Goal: Check status: Check status

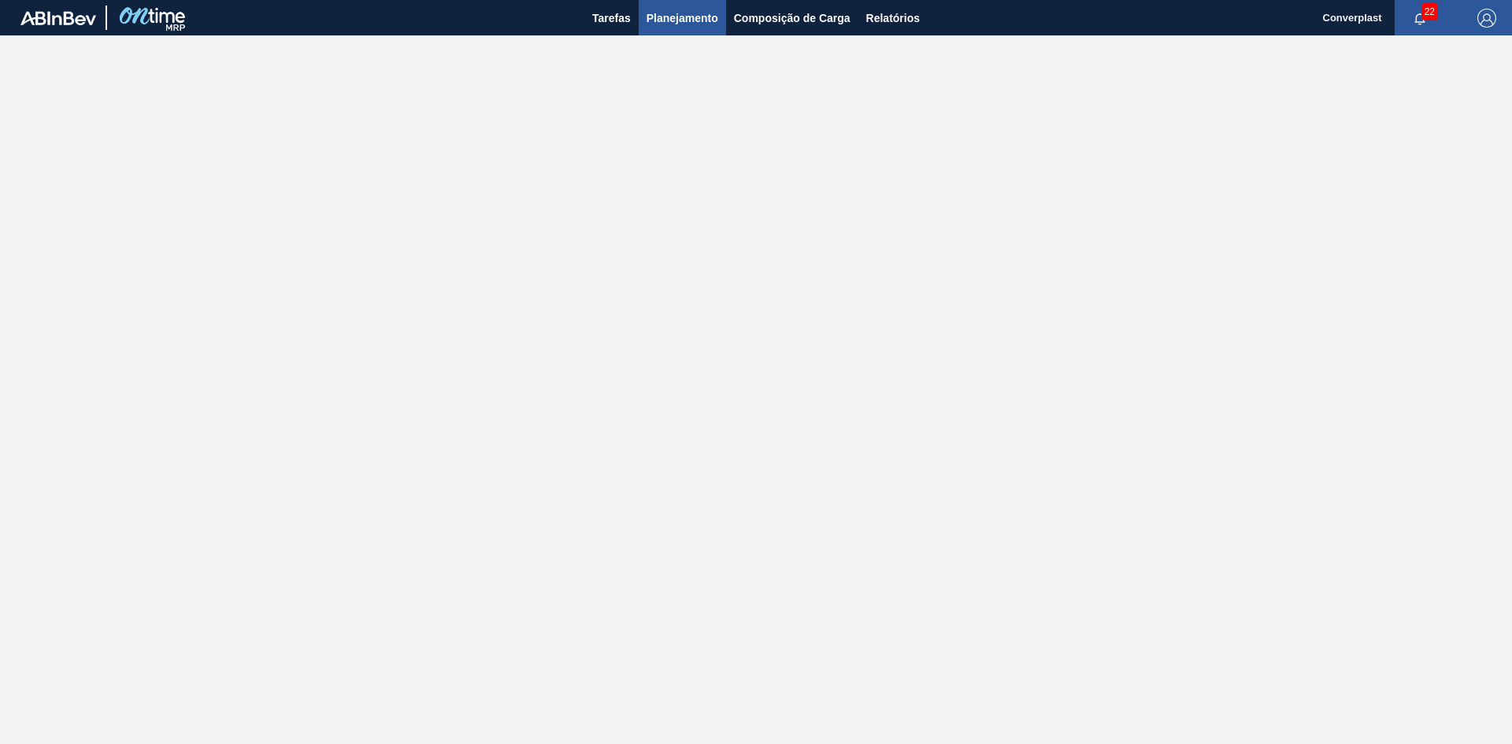
click at [679, 16] on span "Planejamento" at bounding box center [682, 18] width 72 height 19
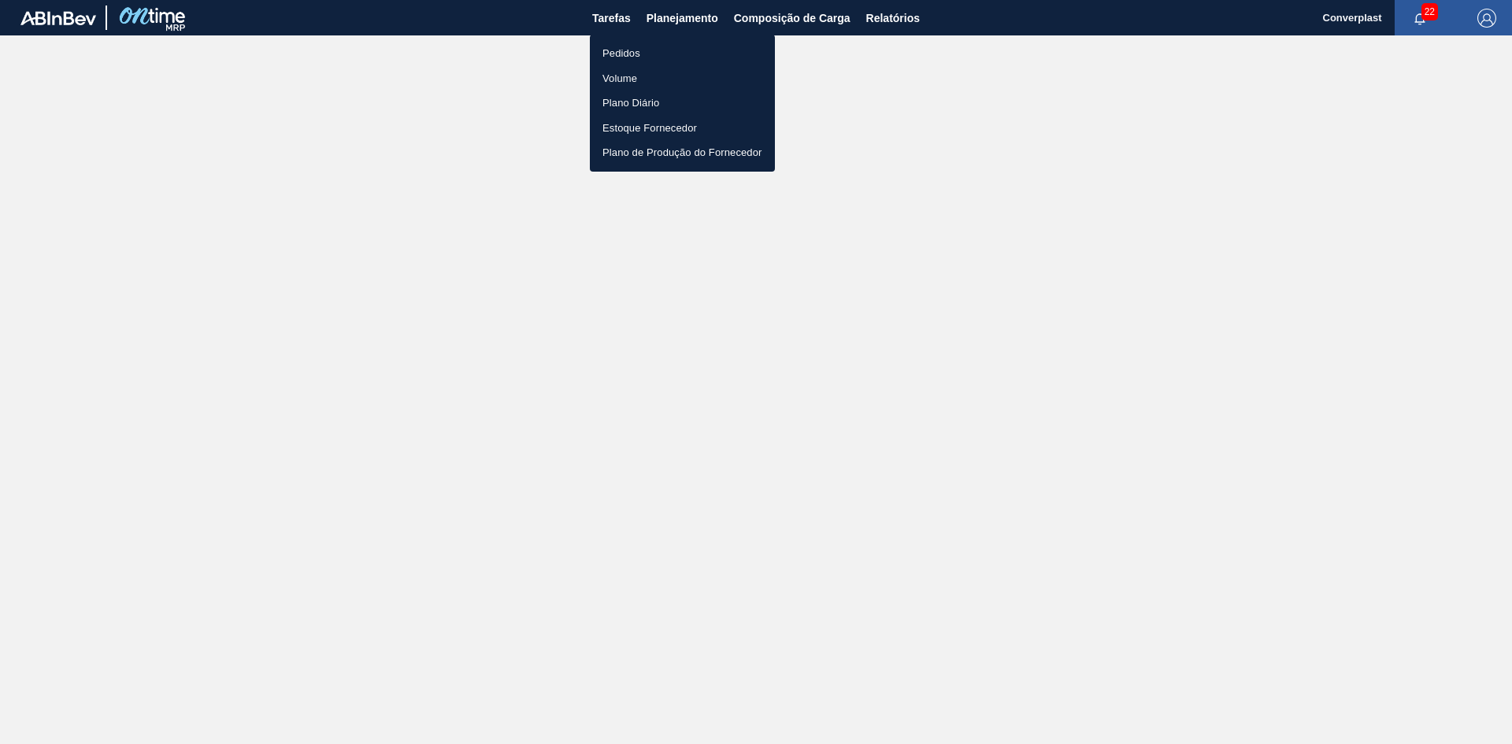
drag, startPoint x: 657, startPoint y: 46, endPoint x: 668, endPoint y: 57, distance: 15.6
click at [657, 46] on li "Pedidos" at bounding box center [682, 53] width 185 height 25
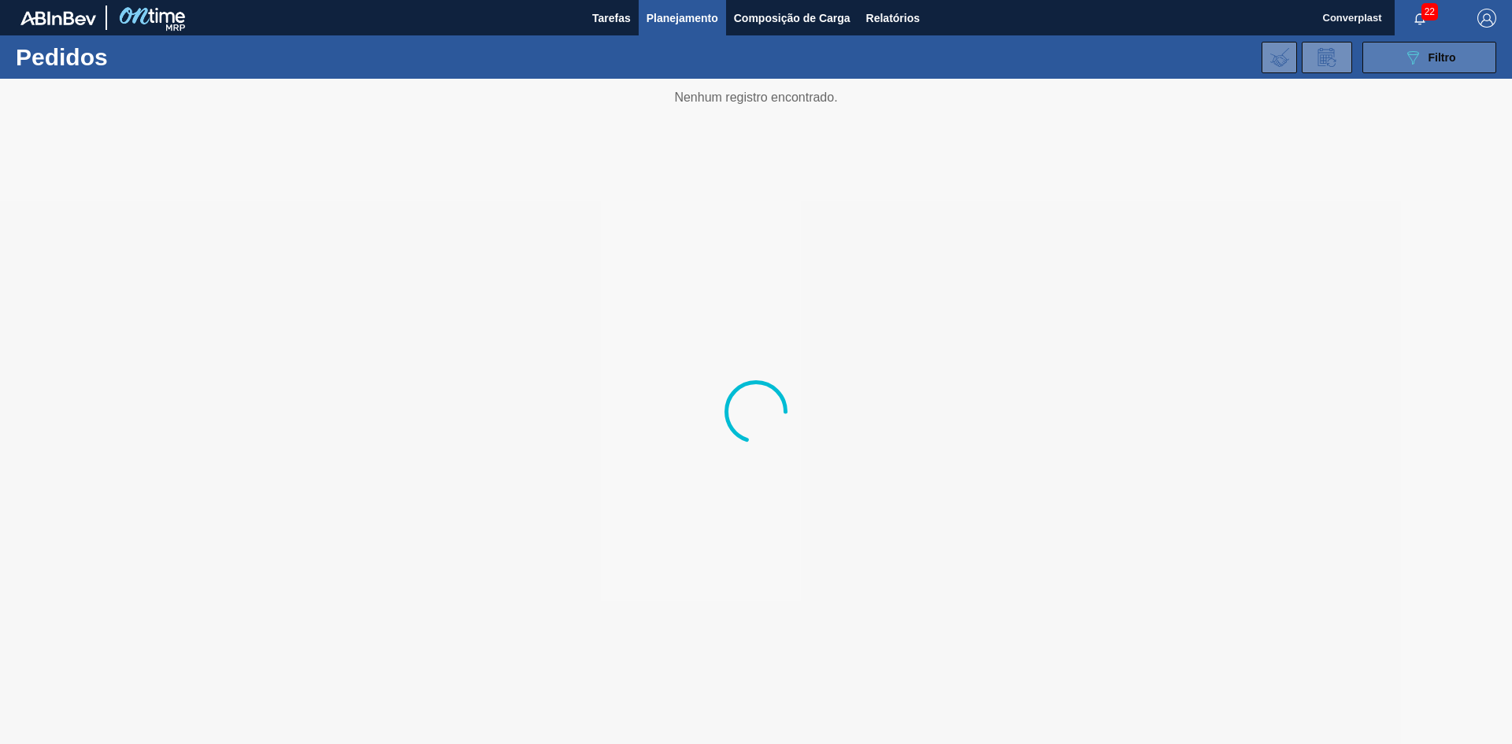
click at [1433, 63] on span "Filtro" at bounding box center [1442, 57] width 28 height 13
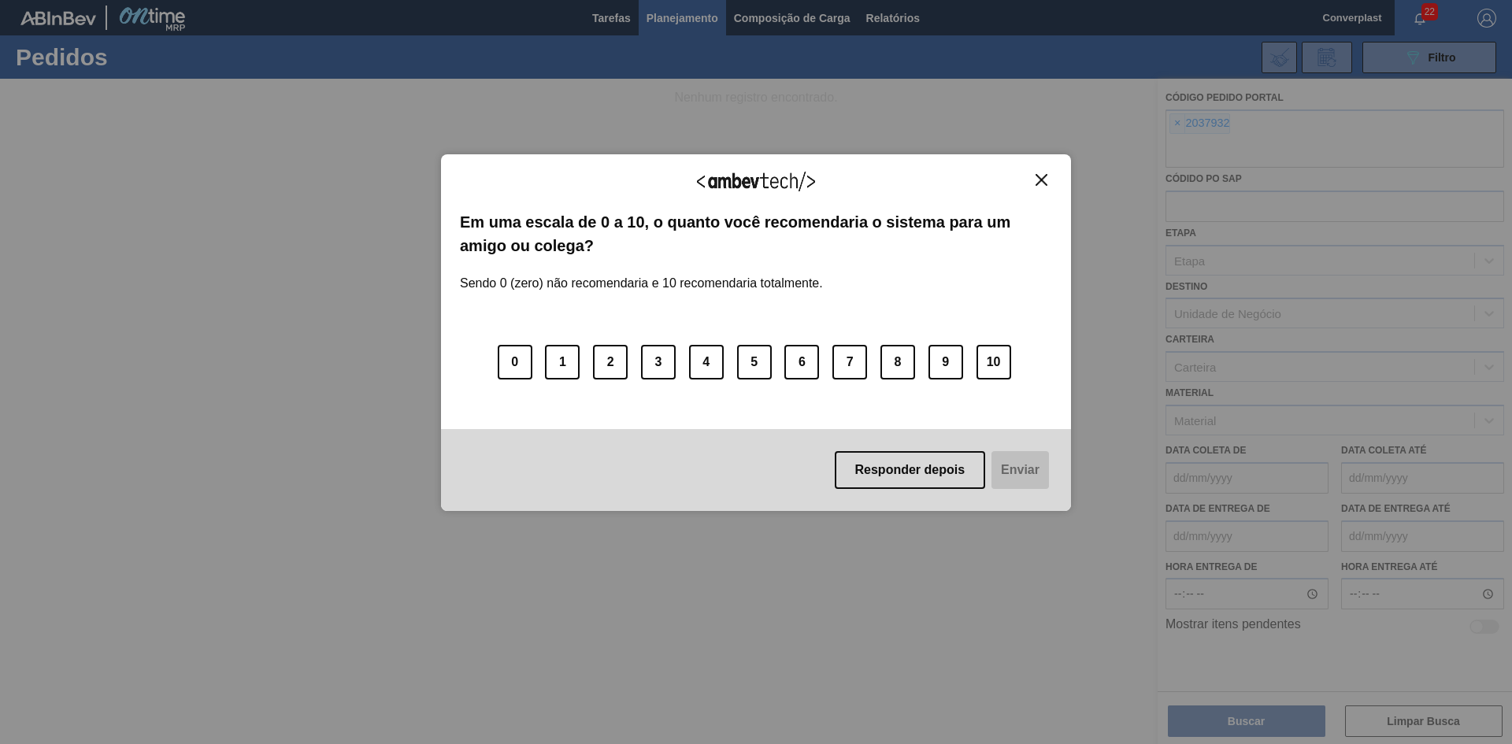
click at [1039, 183] on img "Close" at bounding box center [1041, 180] width 12 height 12
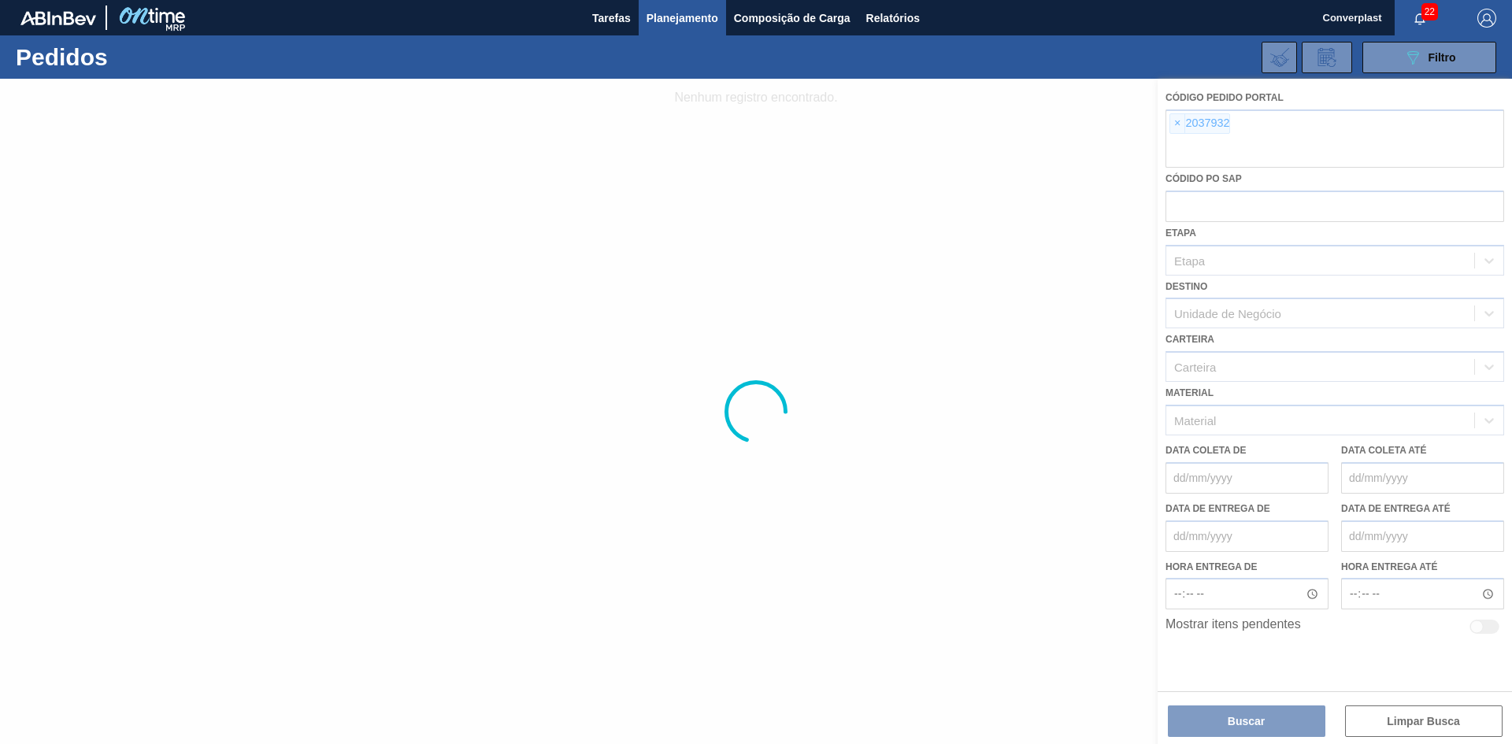
click at [1176, 124] on div at bounding box center [756, 411] width 1512 height 665
click at [1177, 124] on div at bounding box center [756, 411] width 1512 height 665
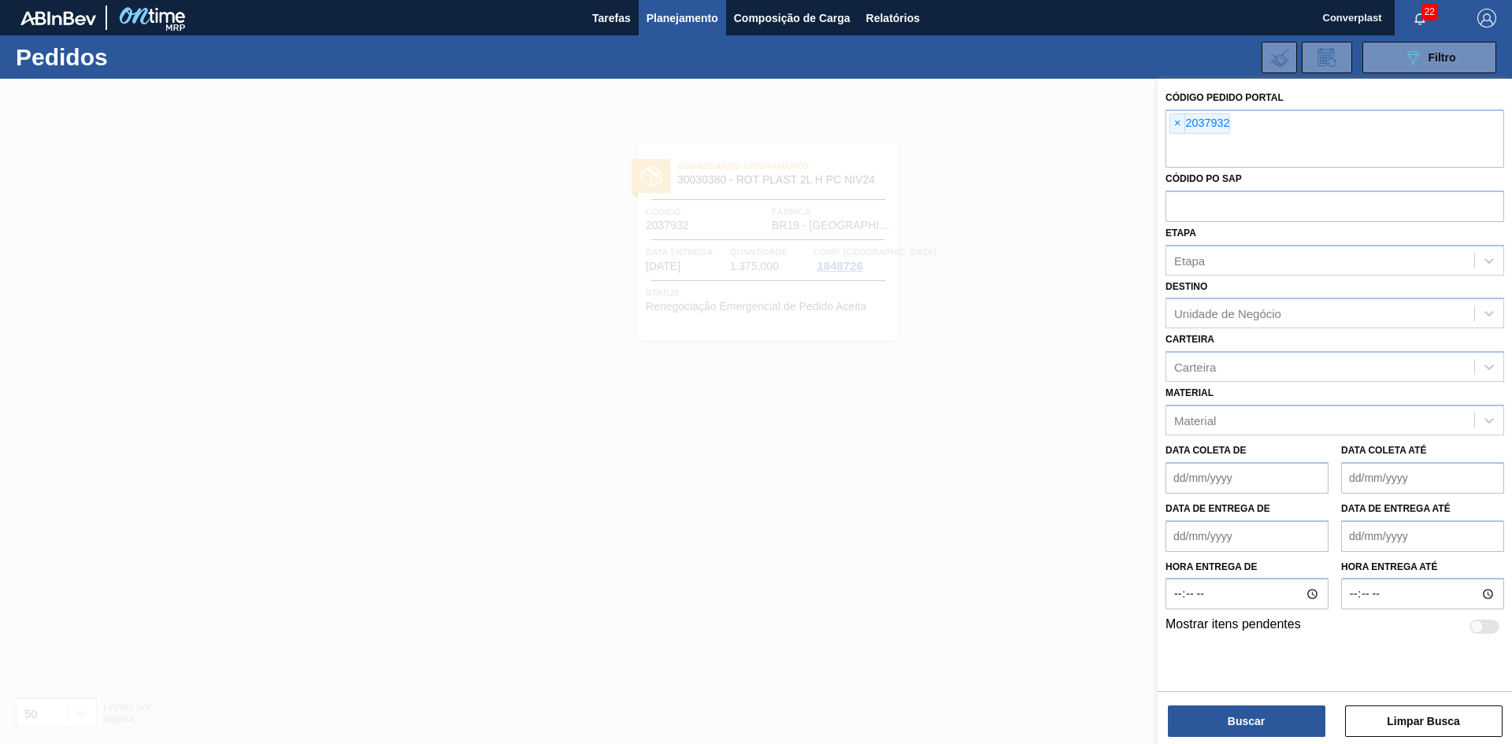
click at [1177, 124] on span "×" at bounding box center [1177, 123] width 15 height 19
paste input "2042270"
type input "2042270"
click at [1227, 730] on button "Buscar" at bounding box center [1246, 720] width 157 height 31
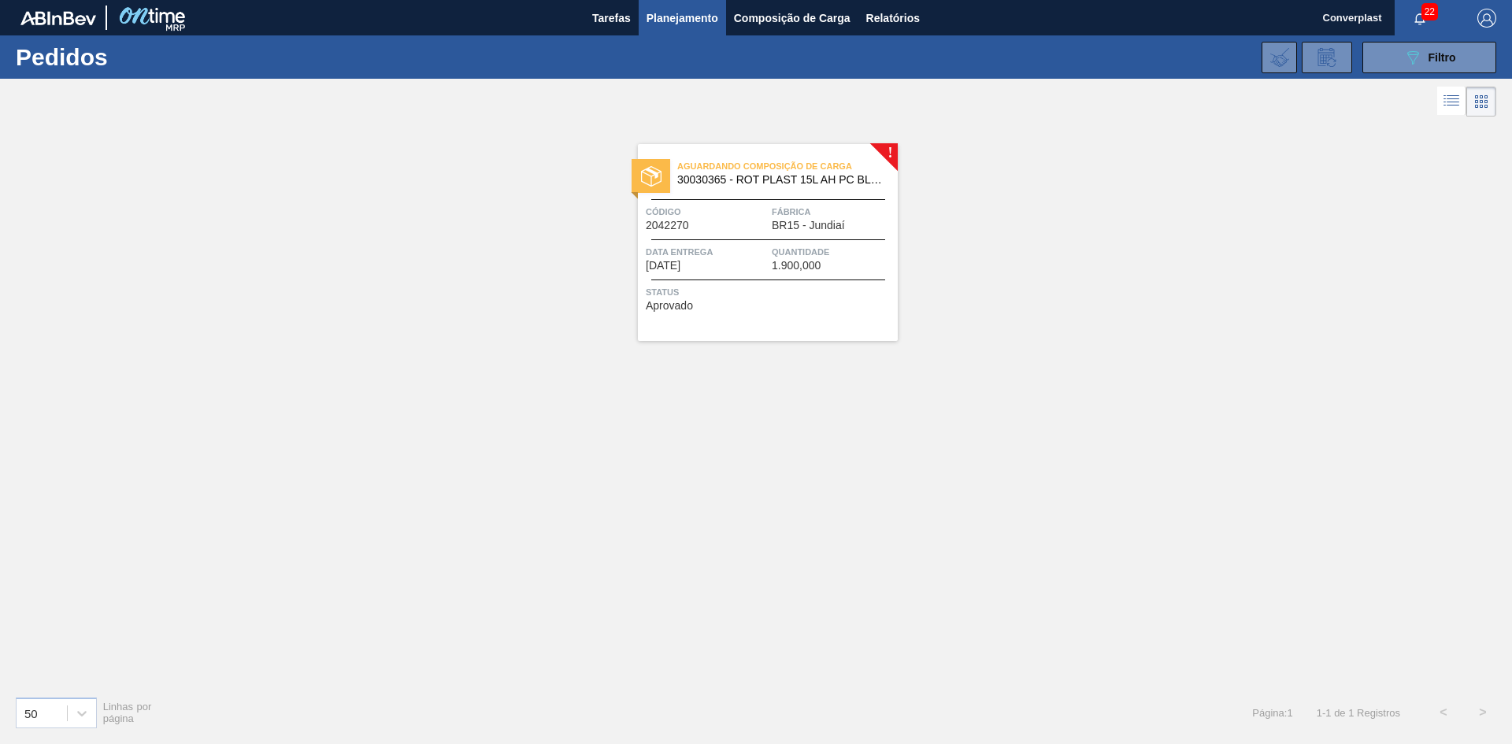
click at [813, 306] on div "Status Aprovado" at bounding box center [770, 296] width 248 height 25
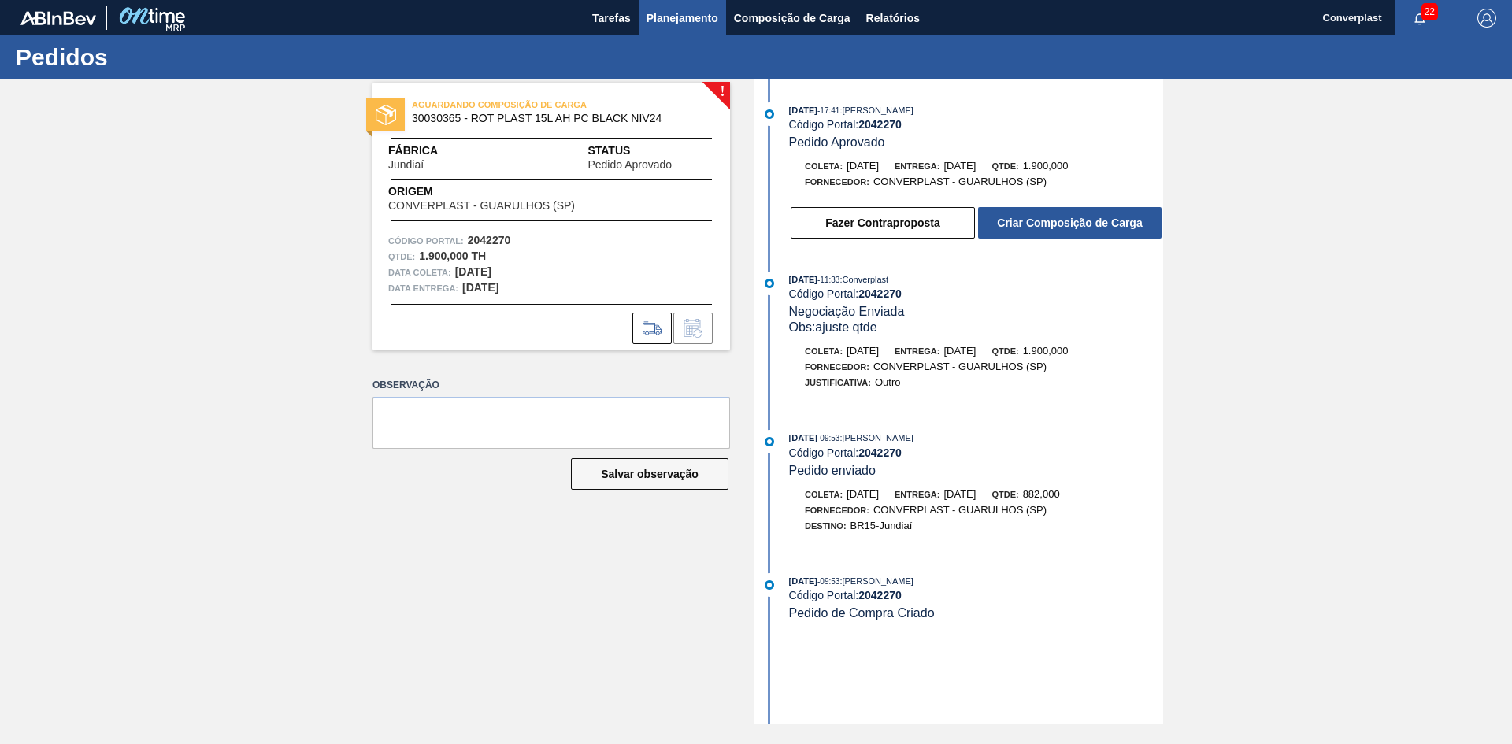
click at [698, 17] on span "Planejamento" at bounding box center [682, 18] width 72 height 19
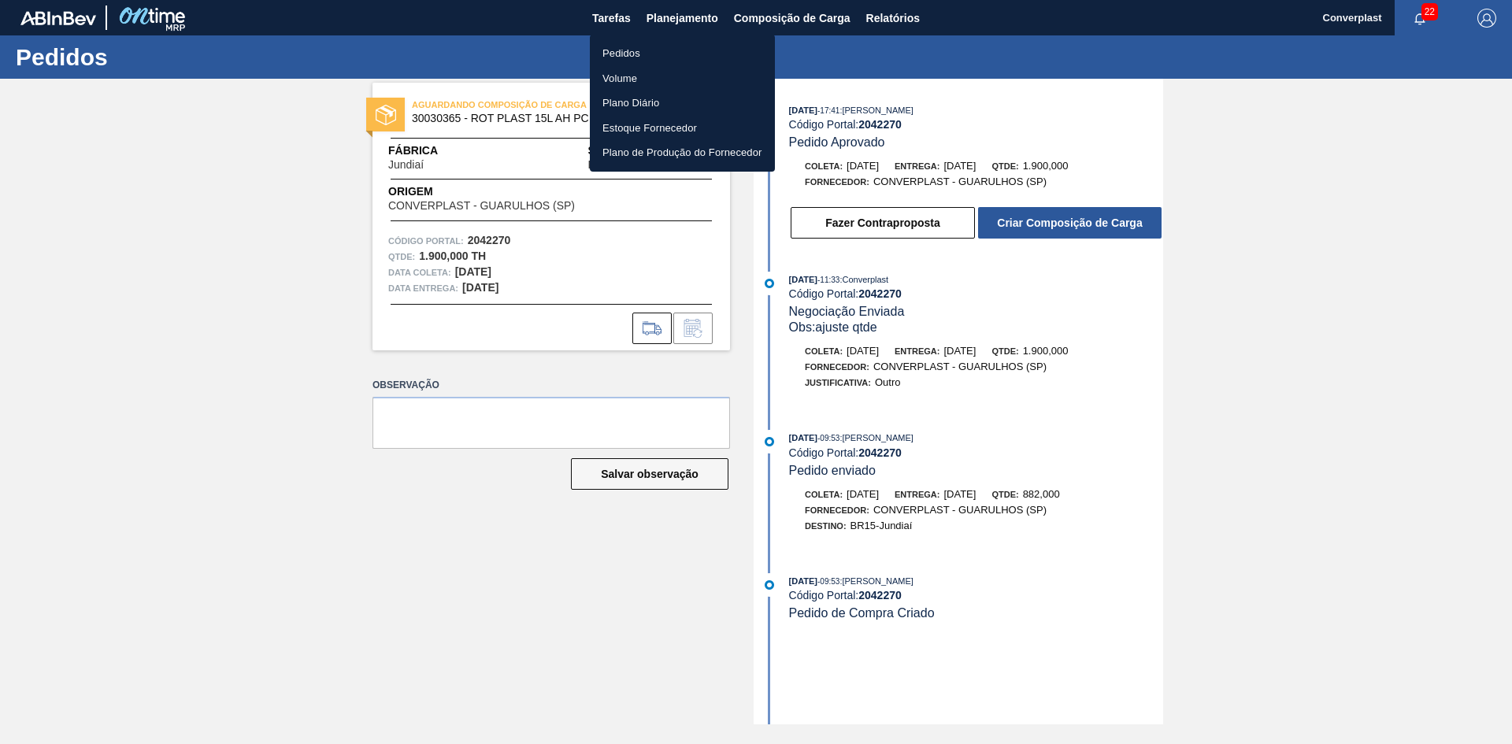
click at [627, 52] on li "Pedidos" at bounding box center [682, 53] width 185 height 25
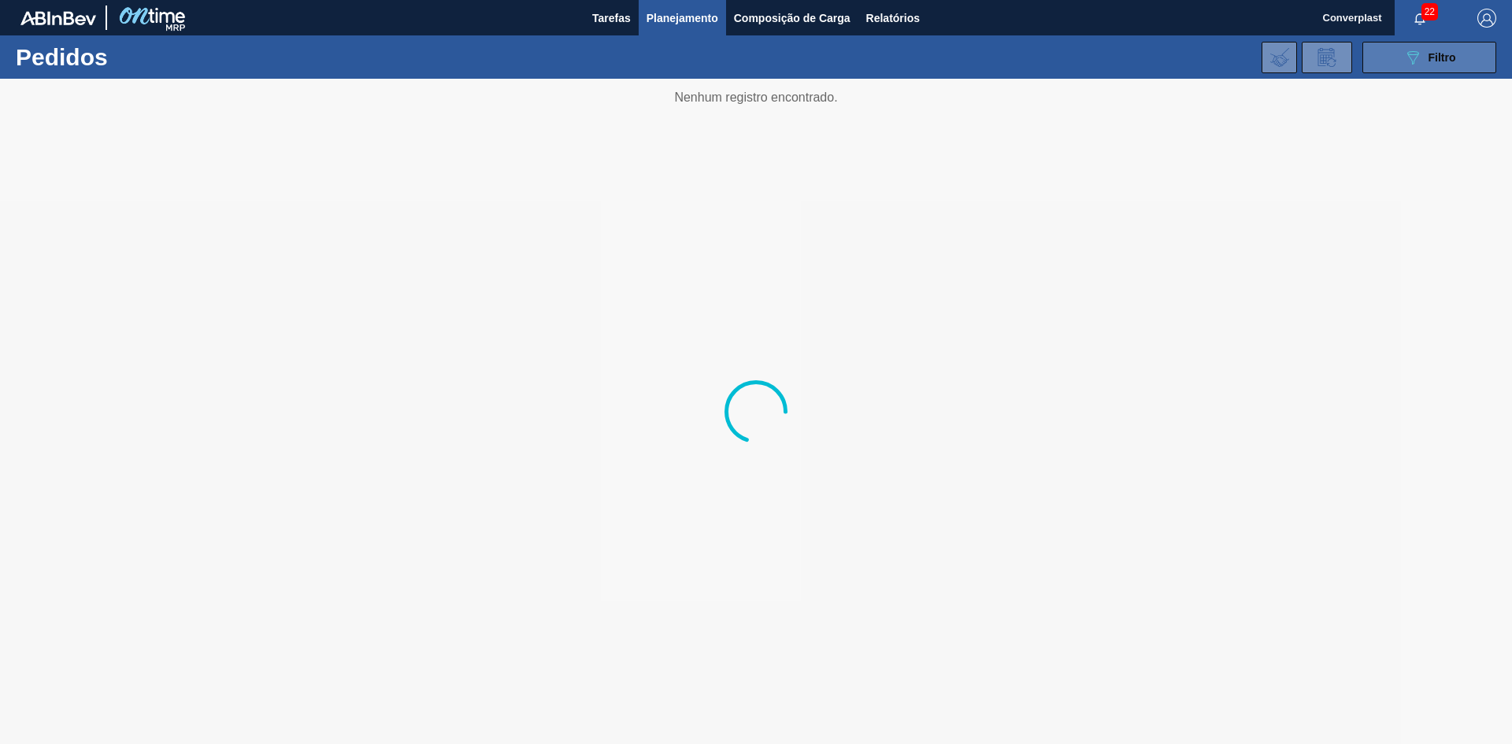
click at [1466, 47] on button "089F7B8B-B2A5-4AFE-B5C0-19BA573D28AC Filtro" at bounding box center [1429, 57] width 134 height 31
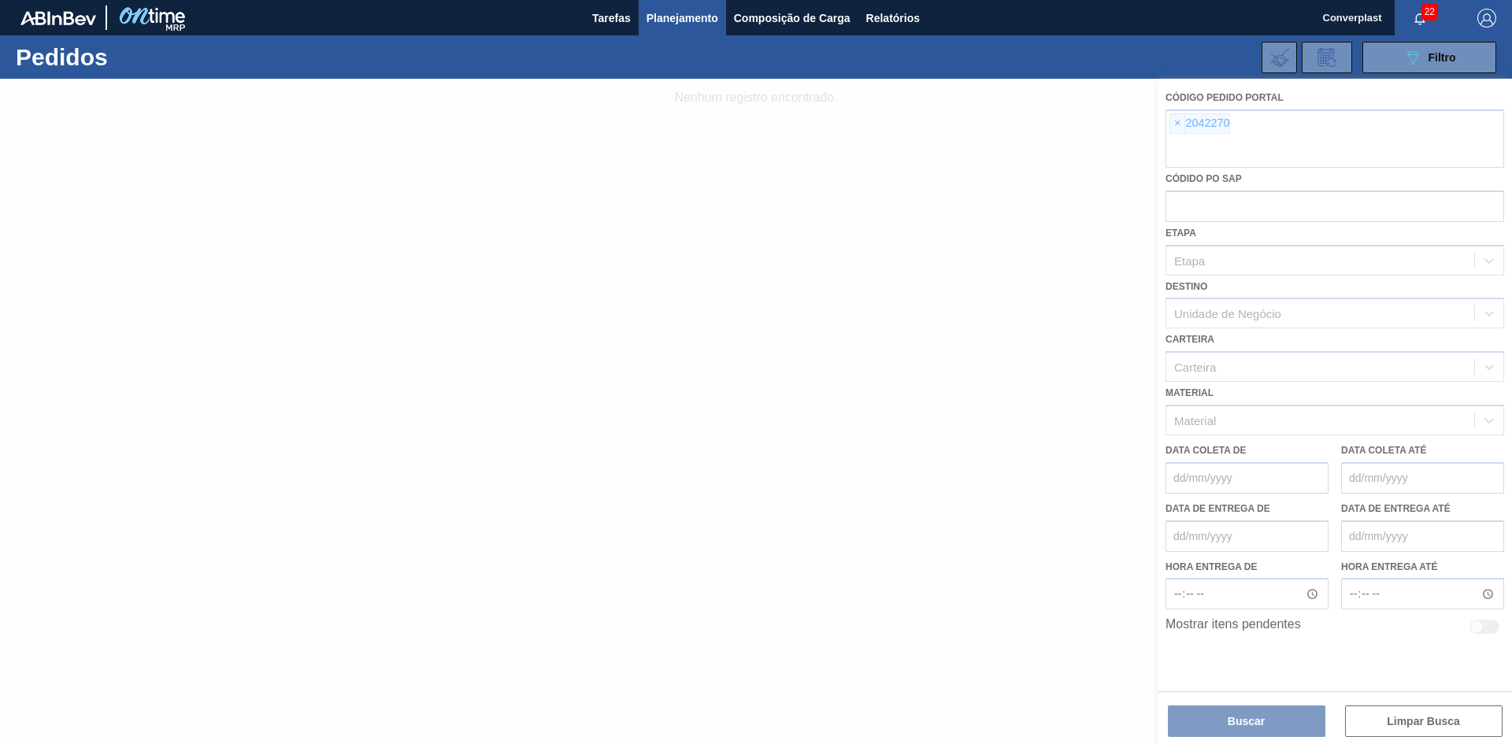
click at [1172, 117] on div at bounding box center [756, 411] width 1512 height 665
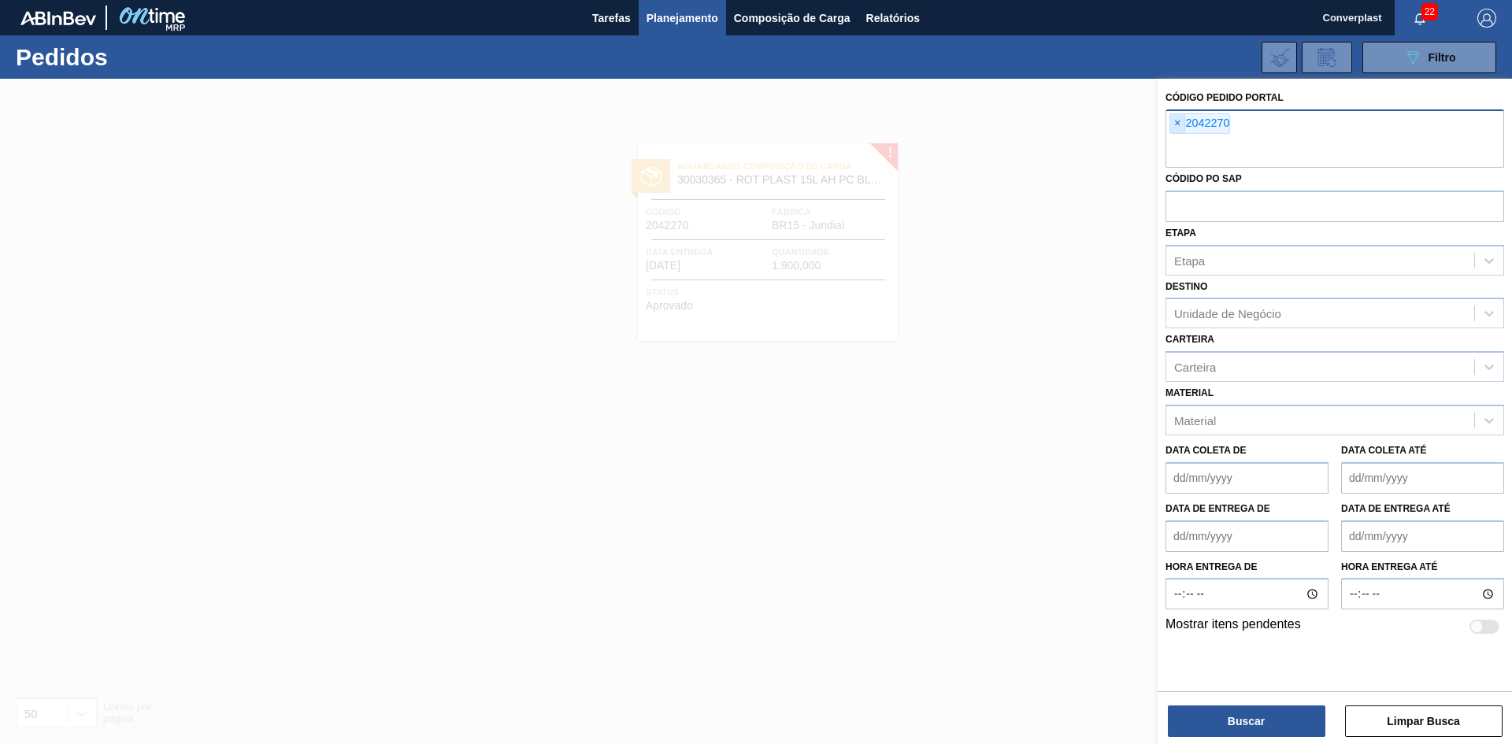
click at [1177, 120] on span "×" at bounding box center [1177, 123] width 15 height 19
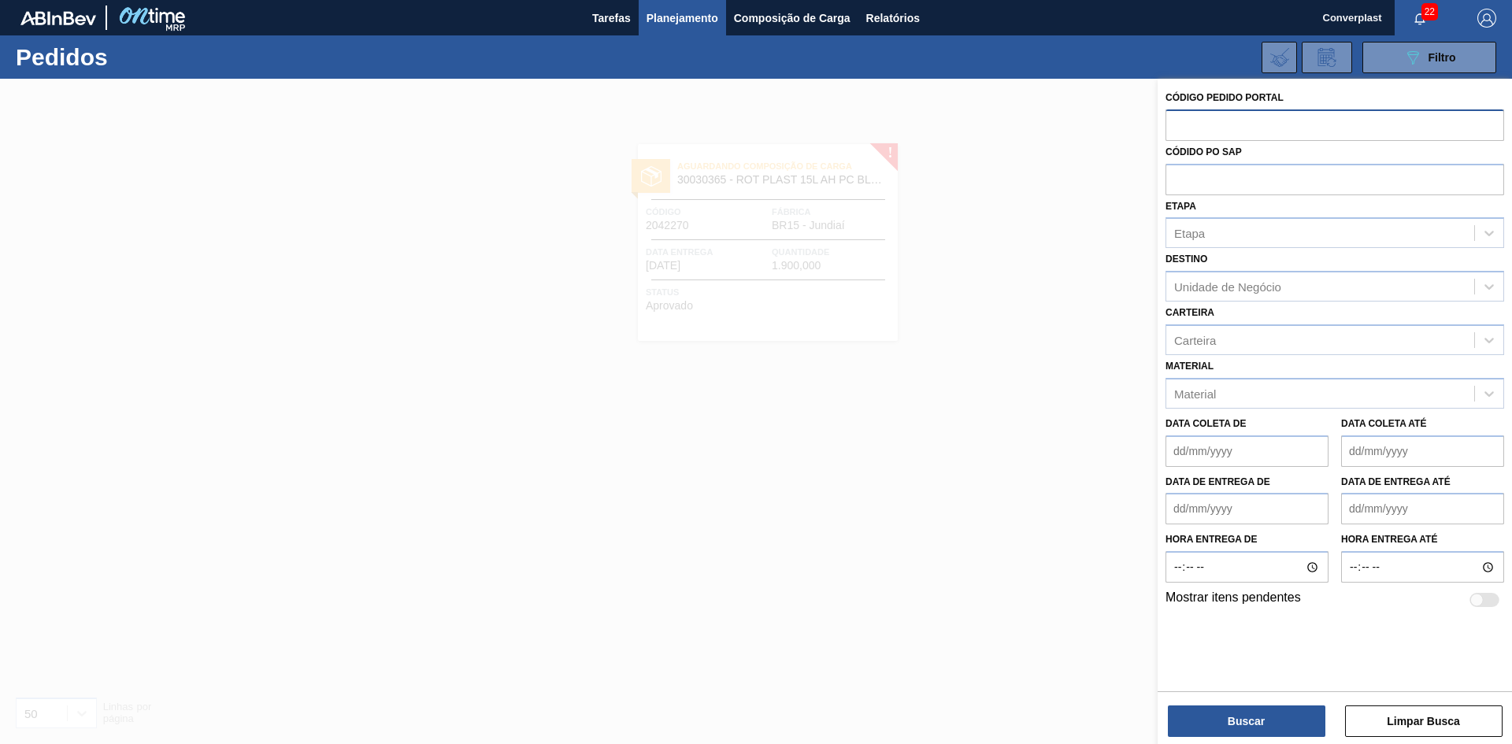
paste input "2023527"
type input "2023527"
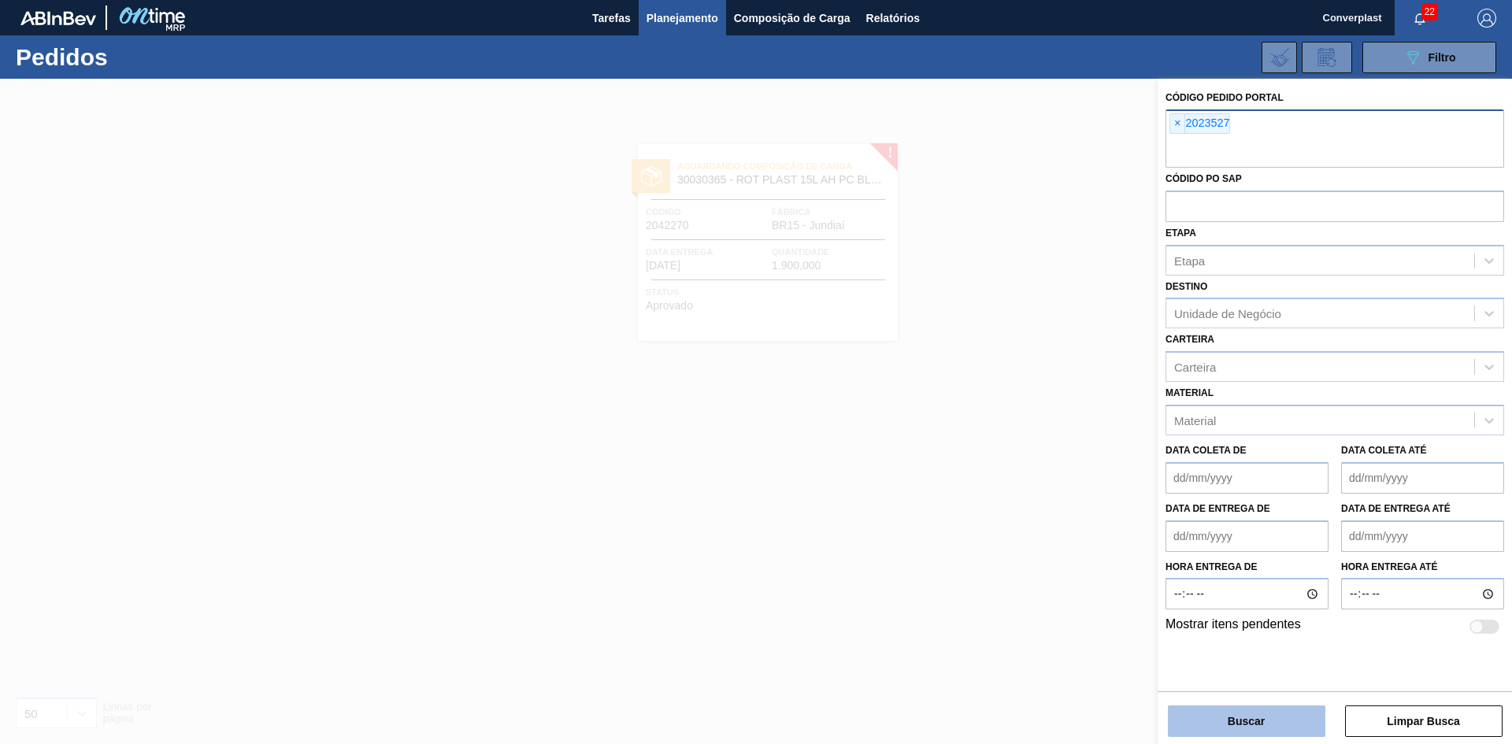
click at [1204, 720] on button "Buscar" at bounding box center [1246, 720] width 157 height 31
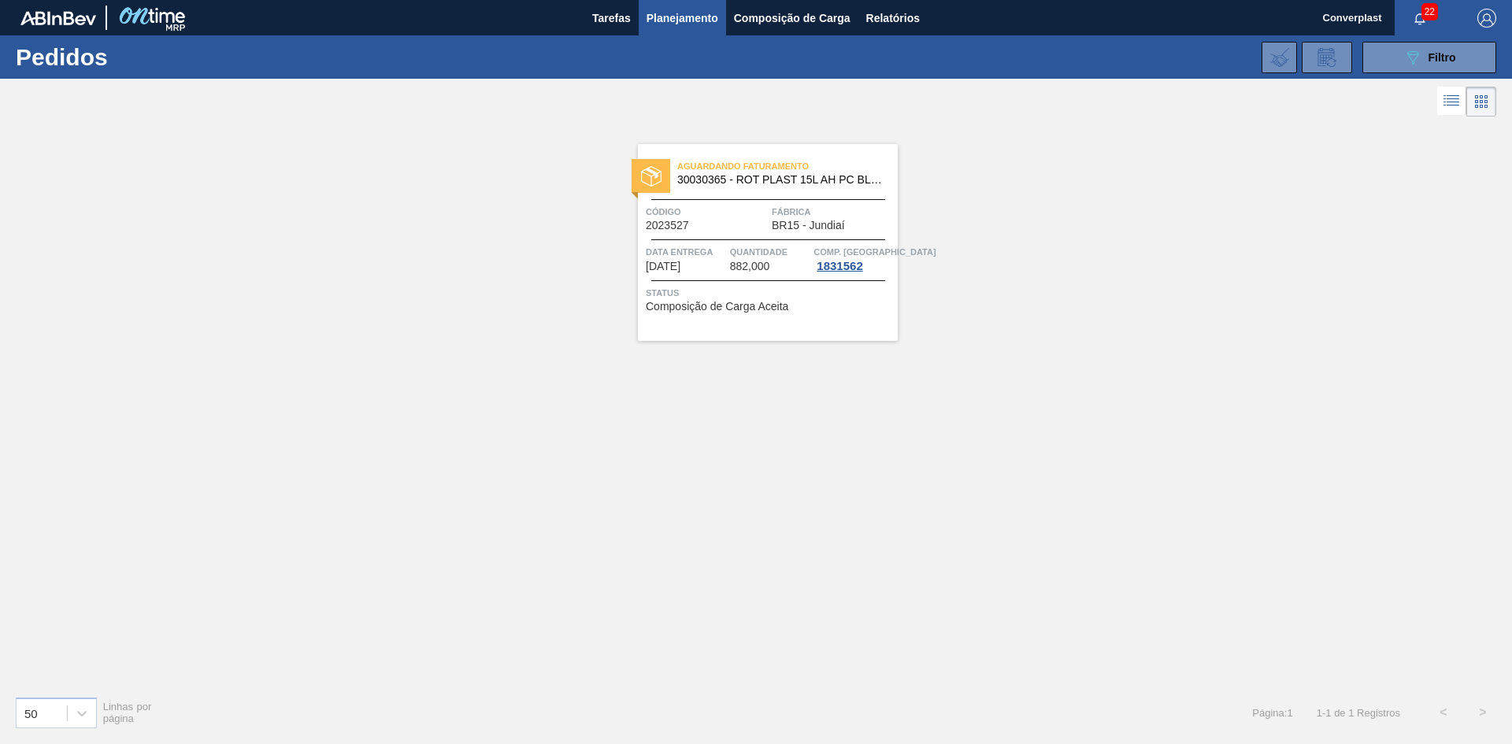
click at [840, 294] on span "Status" at bounding box center [770, 293] width 248 height 16
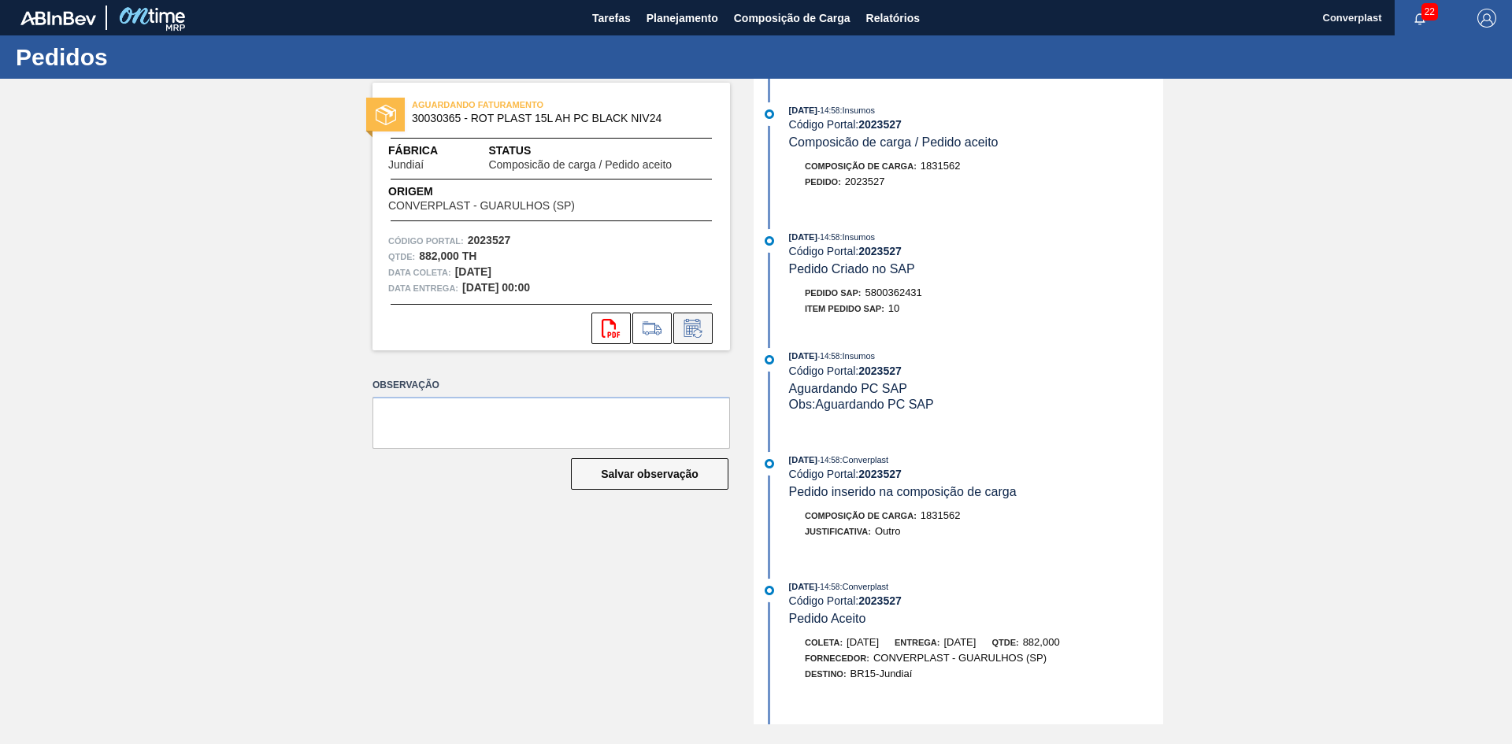
click at [694, 326] on icon at bounding box center [692, 328] width 25 height 19
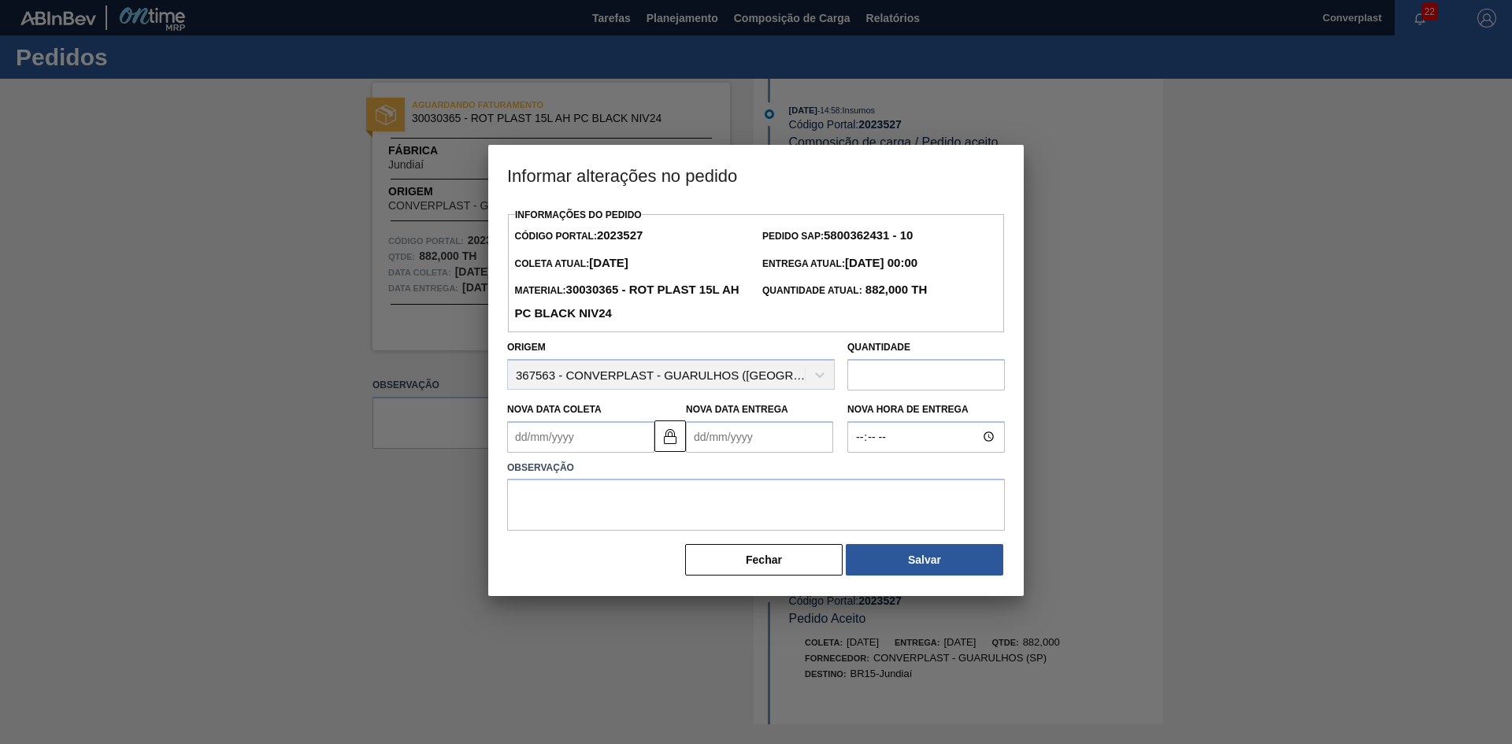
click at [546, 435] on Coleta2023527 "Nova Data Coleta" at bounding box center [580, 436] width 147 height 31
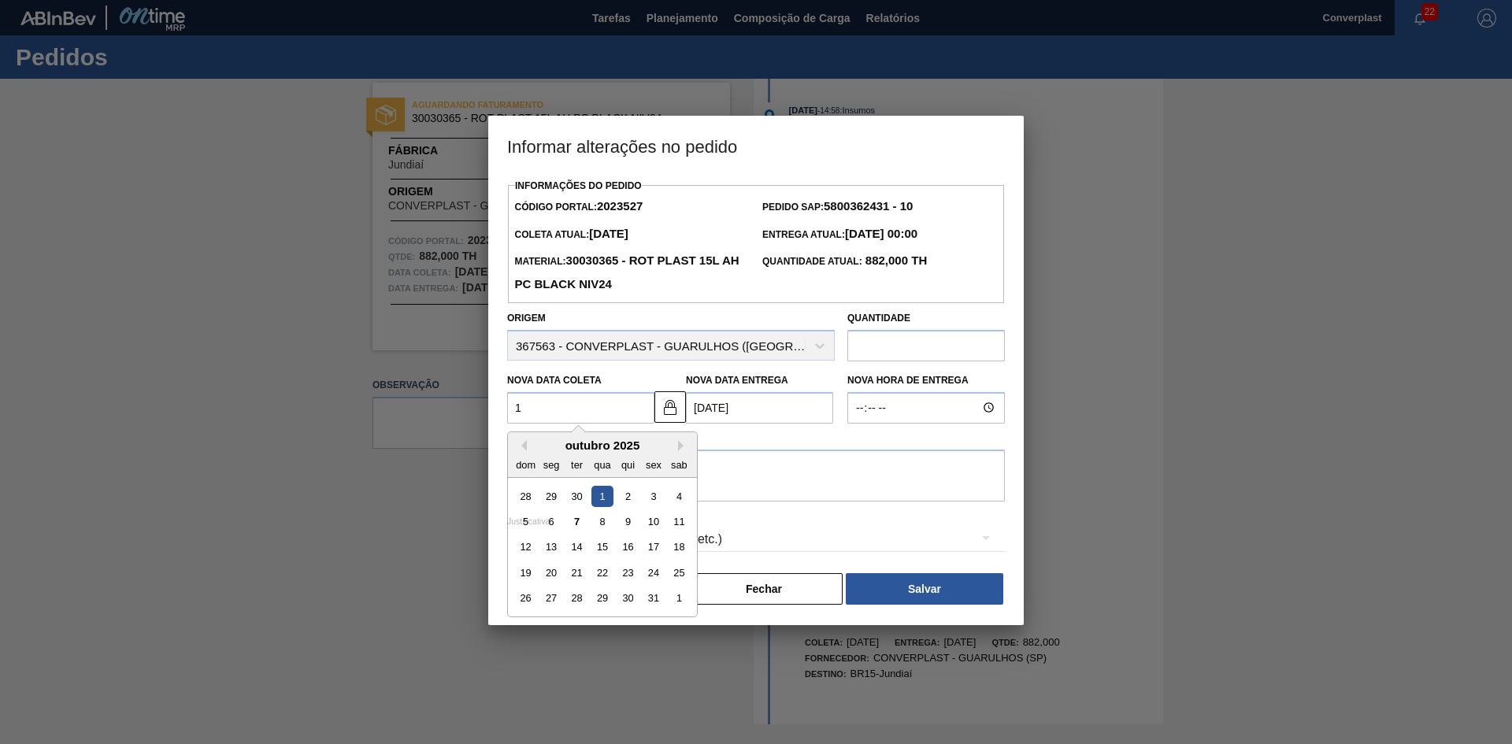
type Coleta2023527 "1"
type Entrega2023527 "[DATE]"
type Coleta2023527 "13"
type Entrega2023527 "[DATE]"
type Coleta2023527 "13/1"
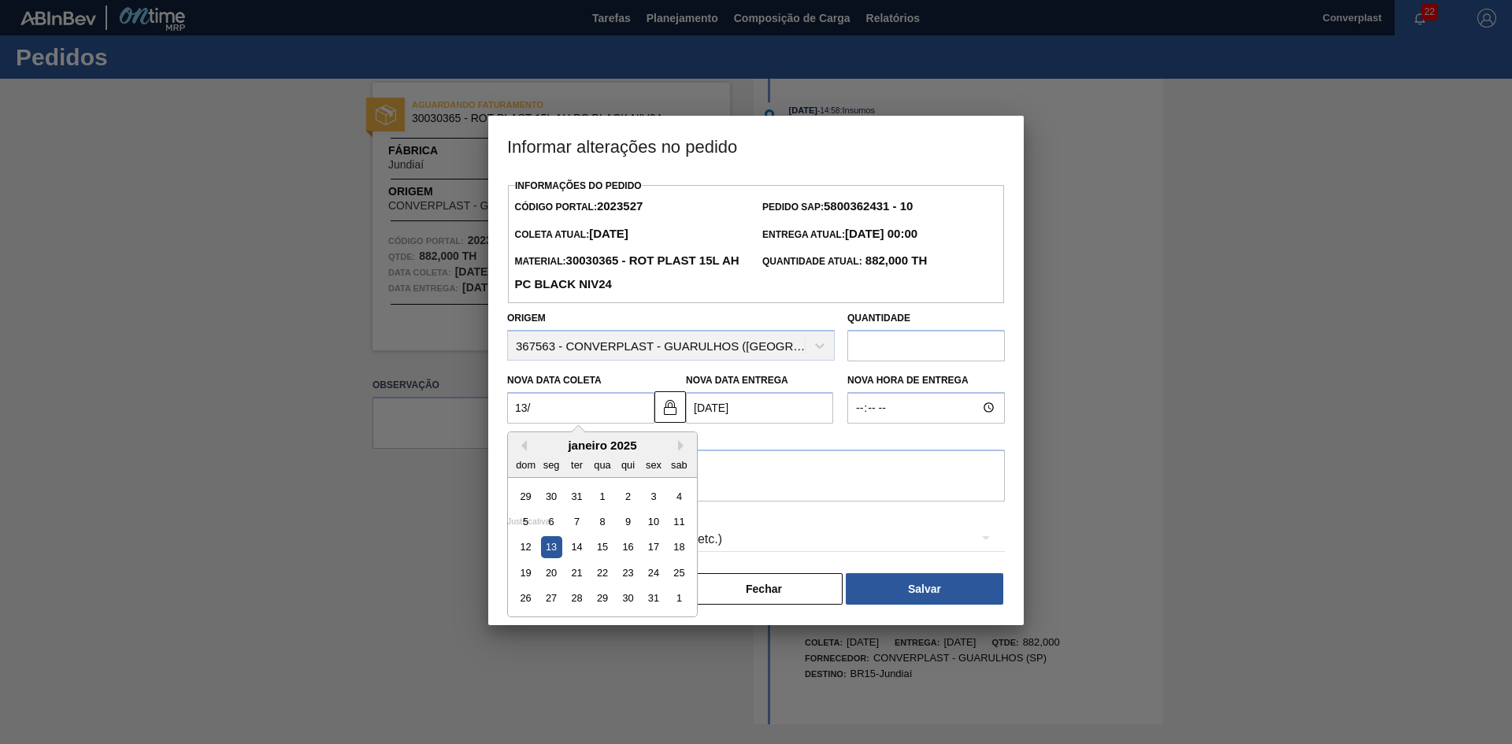
type Entrega2023527 "[DATE]"
type Coleta2023527 "13/10"
type Entrega2023527 "[DATE]"
click at [560, 542] on div "13" at bounding box center [551, 546] width 21 height 21
type Coleta2023527 "[DATE]"
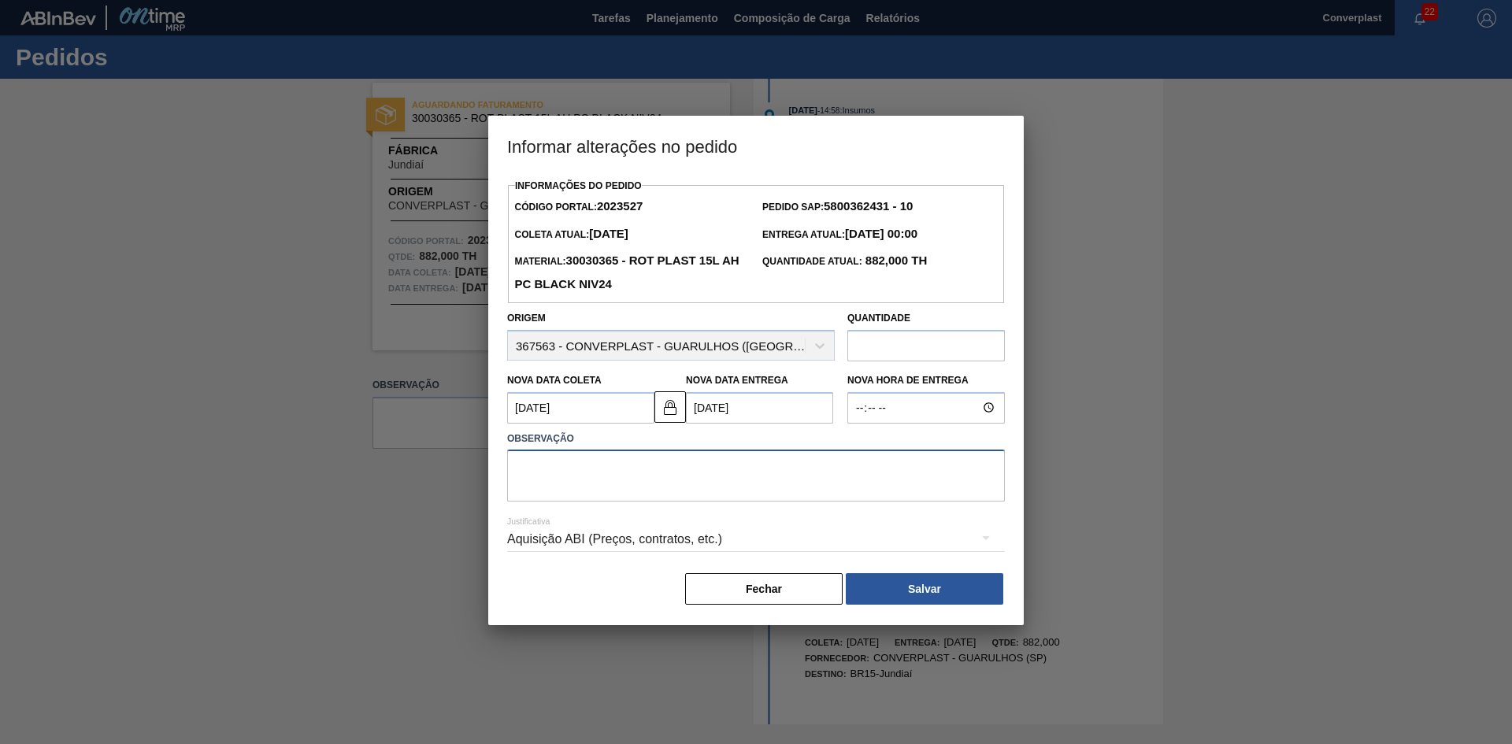
click at [659, 474] on textarea at bounding box center [756, 476] width 498 height 52
type textarea "ajuste data"
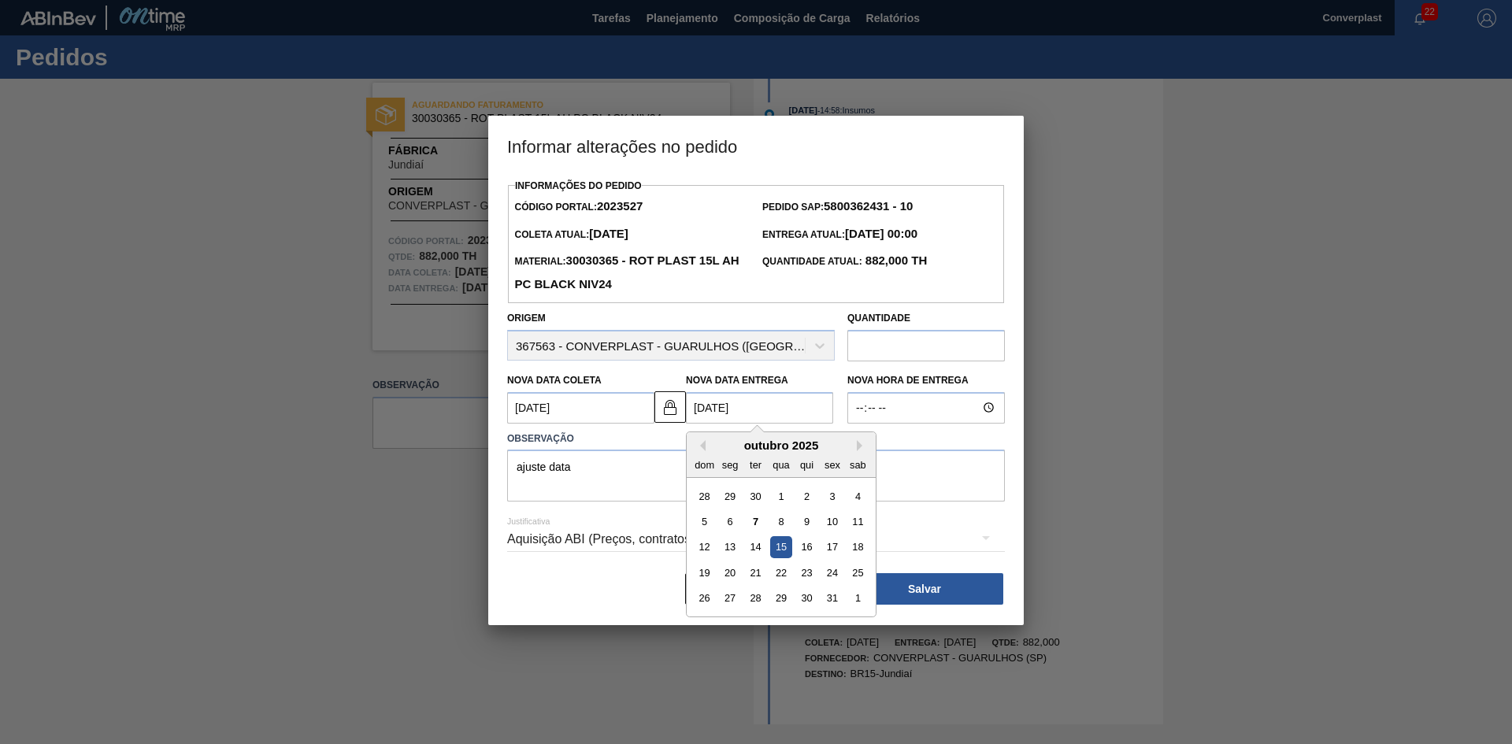
drag, startPoint x: 674, startPoint y: 410, endPoint x: 603, endPoint y: 411, distance: 70.9
click at [603, 411] on div "Nova Data Coleta [DATE] Nova Data Entrega [DATE] Previous Month Next Month [DAT…" at bounding box center [671, 394] width 340 height 58
type Coleta2023527 "[DATE]"
type Entrega2023527 "[DATE]"
type Coleta2023527 "[DATE]"
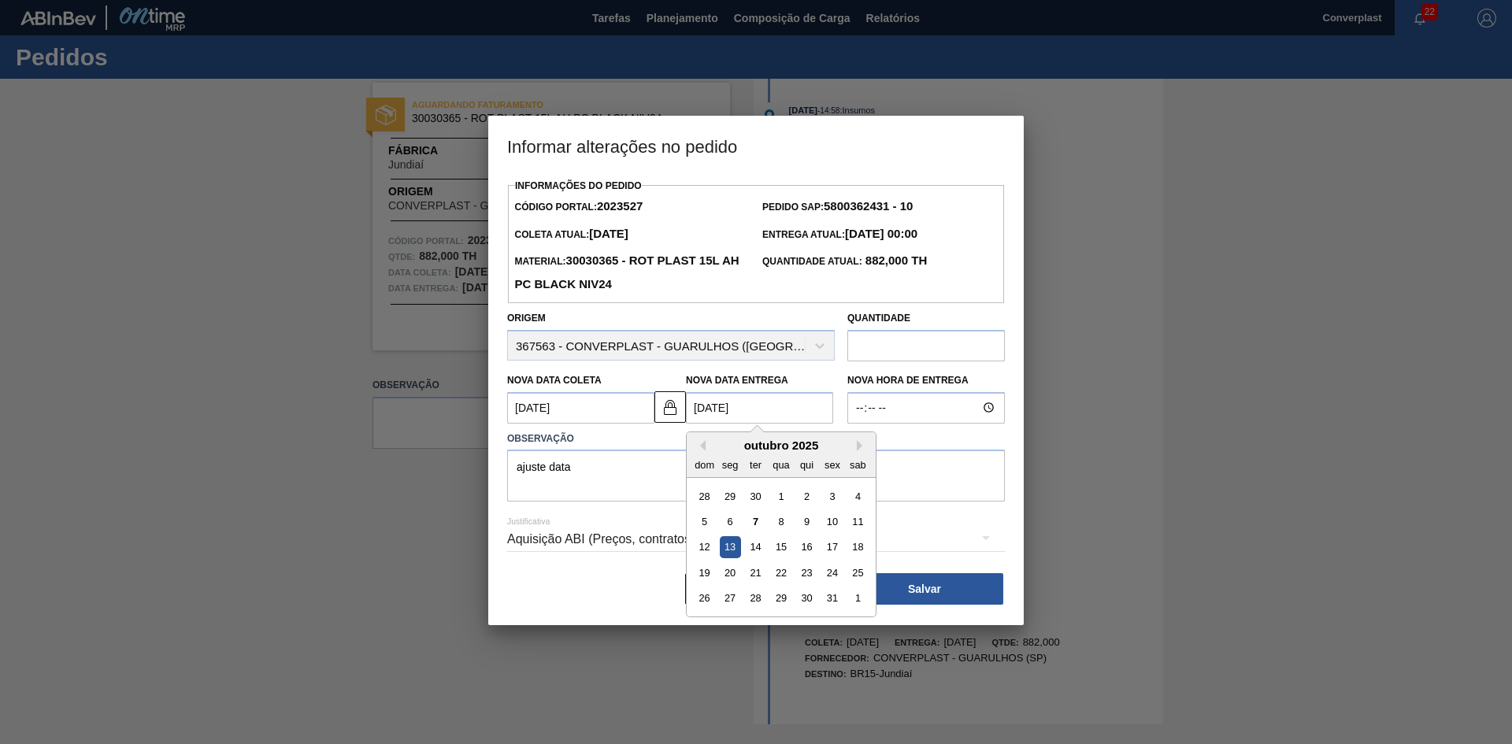
type Entrega2023527 "[DATE]"
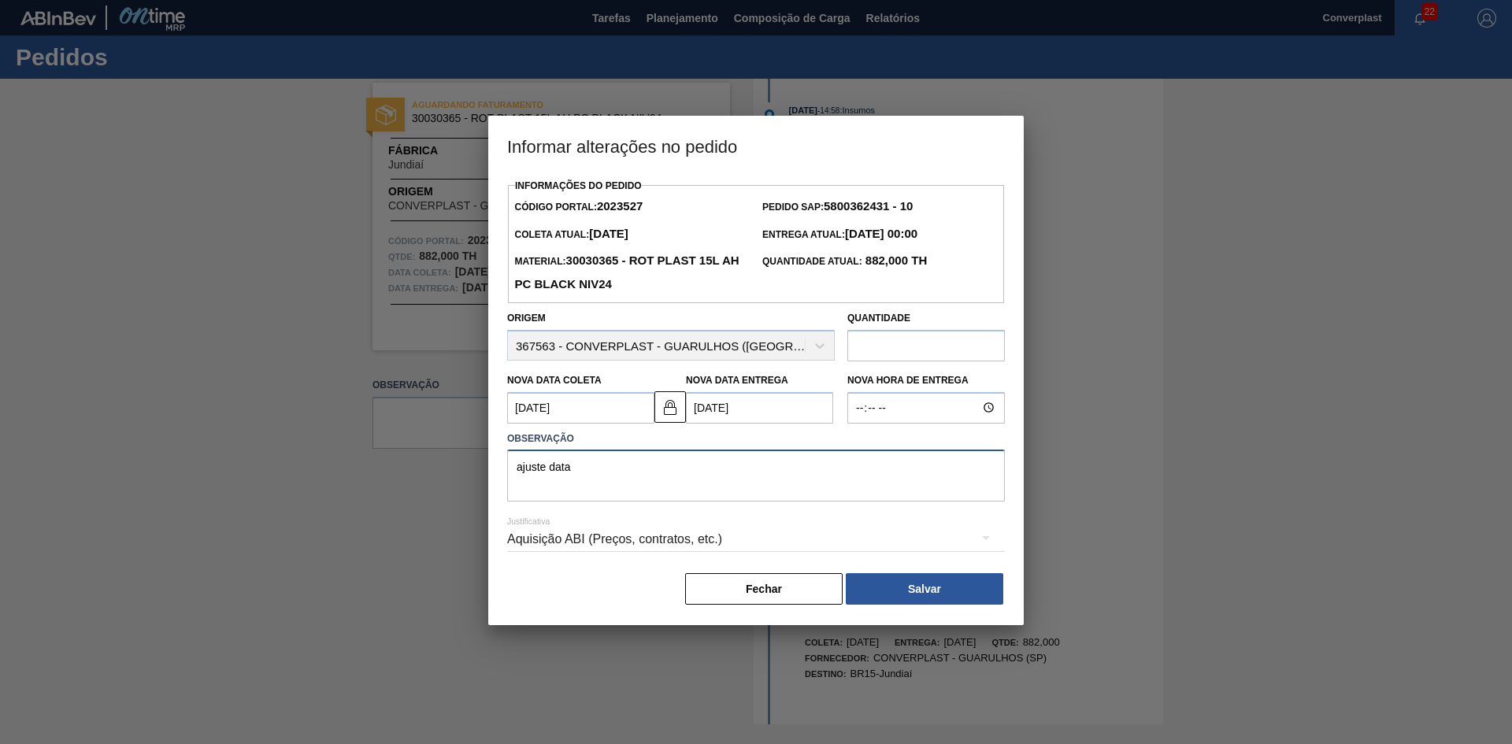
click at [596, 465] on textarea "ajuste data" at bounding box center [756, 476] width 498 height 52
click at [913, 594] on button "Salvar" at bounding box center [924, 588] width 157 height 31
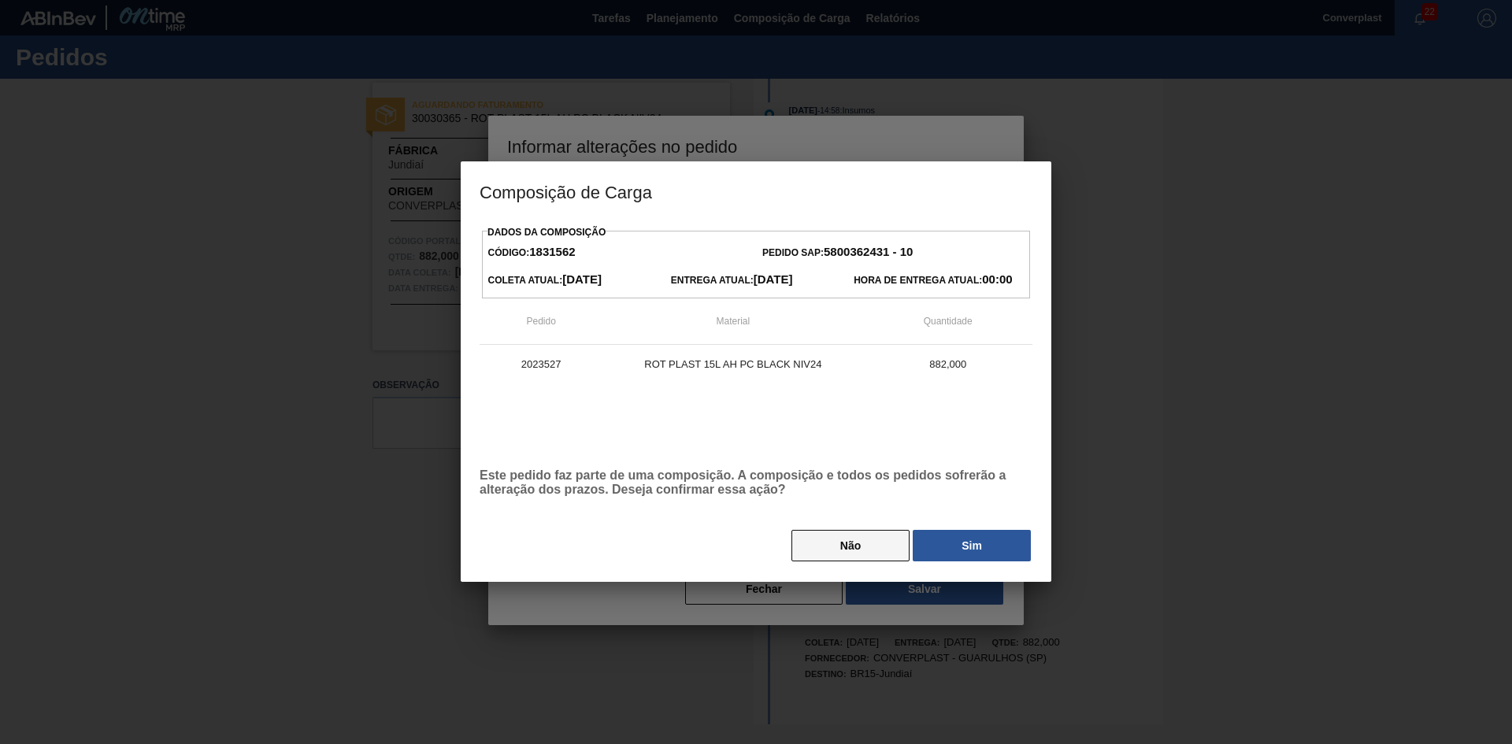
click at [881, 547] on button "Não" at bounding box center [850, 545] width 118 height 31
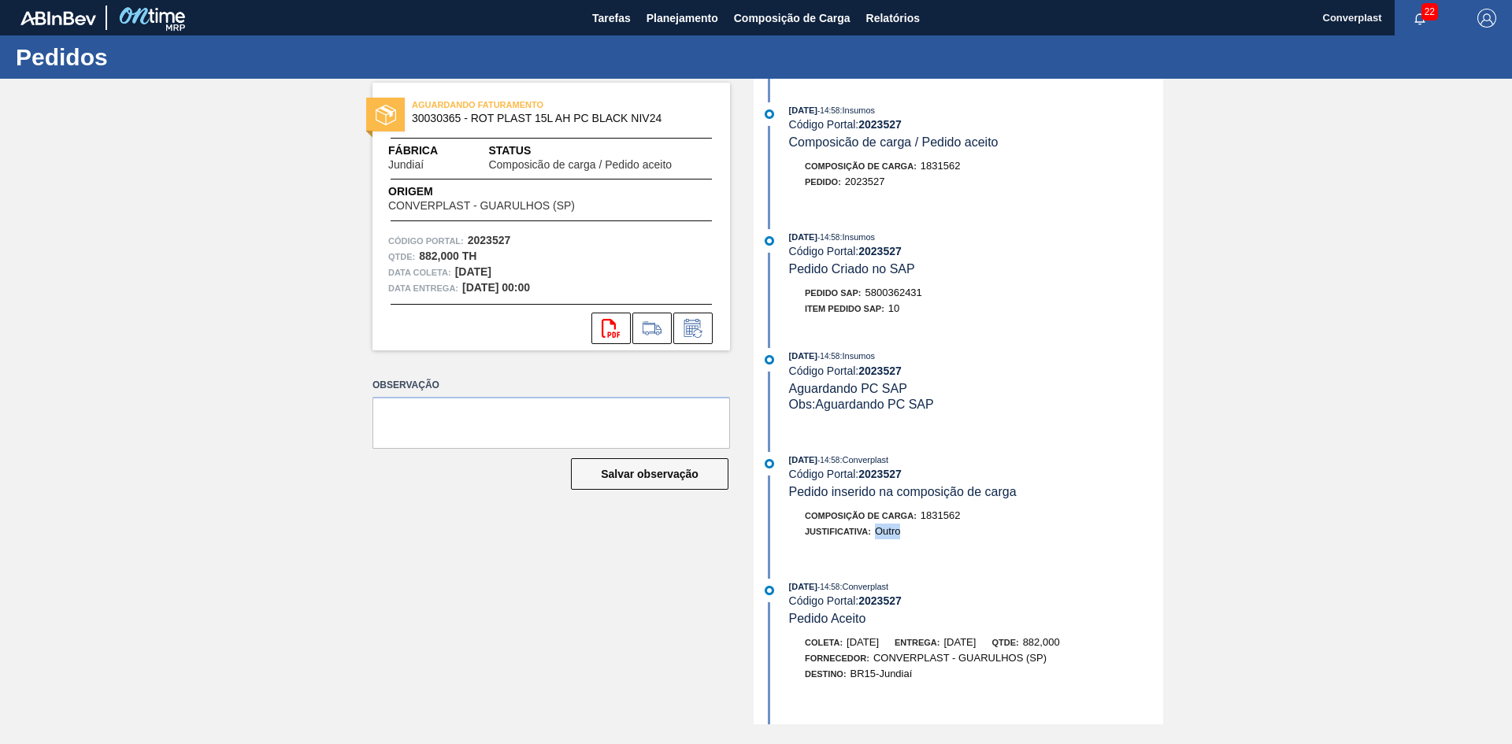
click at [881, 547] on div "[DATE] 14:58 : Converplast Código Portal: 2023527 Pedido inserido na composição…" at bounding box center [959, 503] width 405 height 103
click at [690, 316] on button at bounding box center [692, 328] width 39 height 31
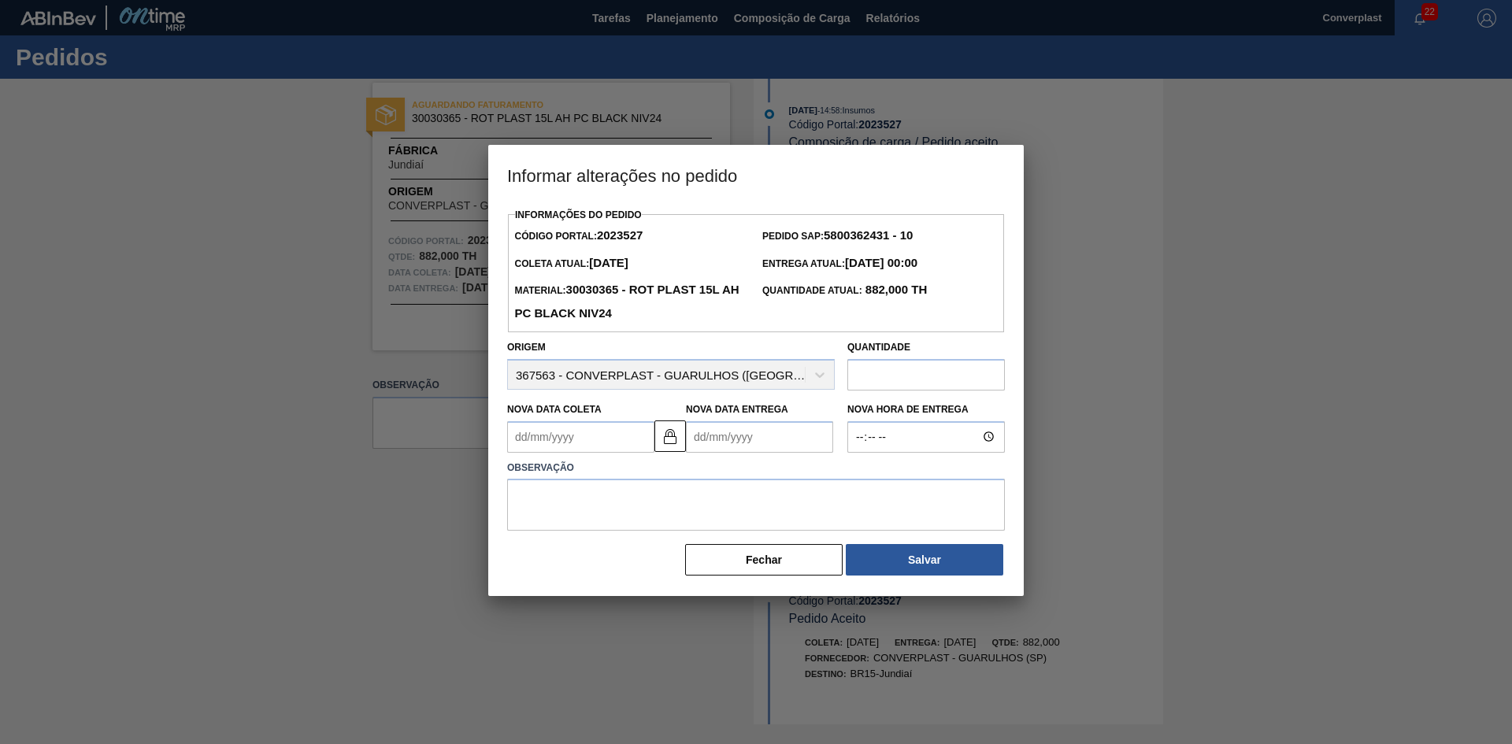
click at [728, 433] on Entrega2023527 "Nova Data Entrega" at bounding box center [759, 436] width 147 height 31
type Coleta2023527 "[DATE]"
type Entrega2023527 "1"
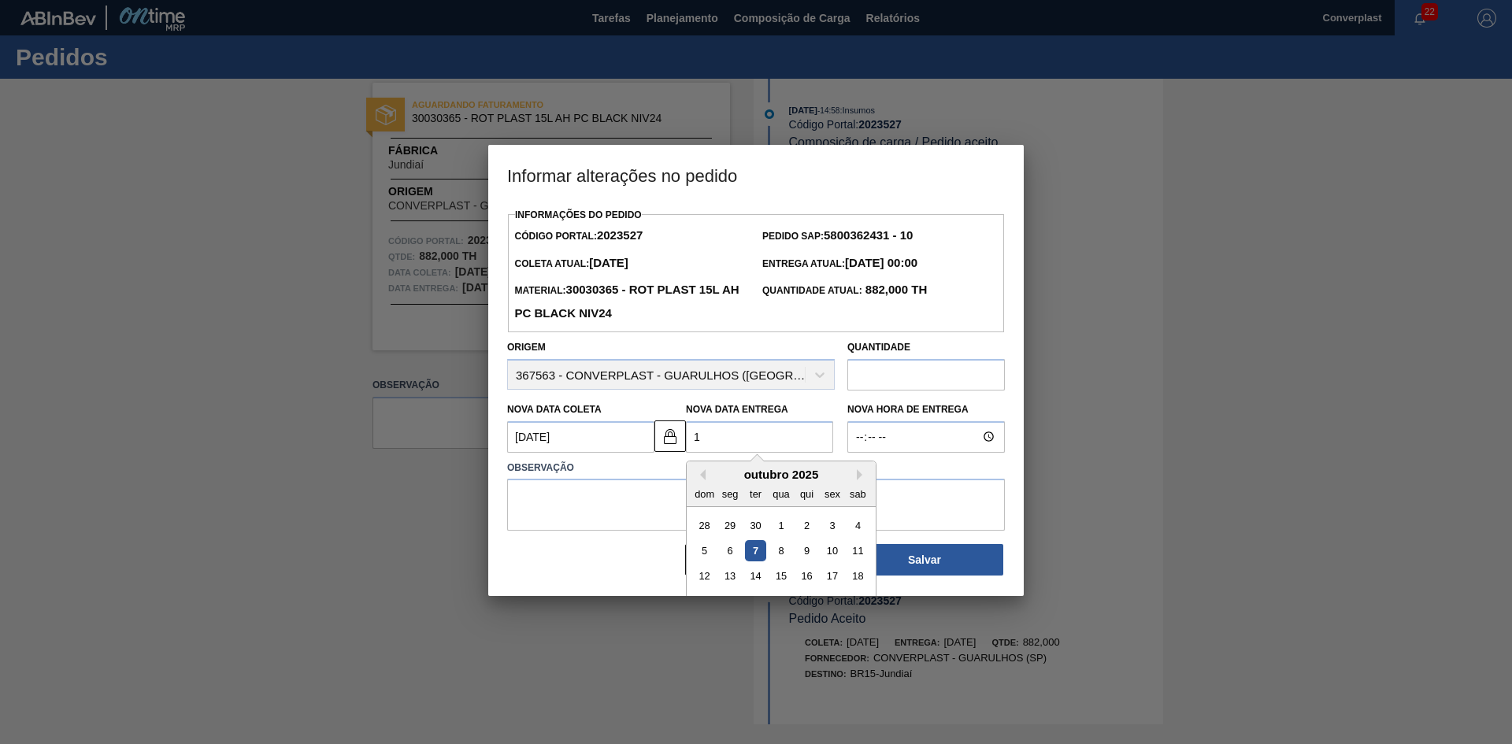
type Coleta2023527 "[DATE]"
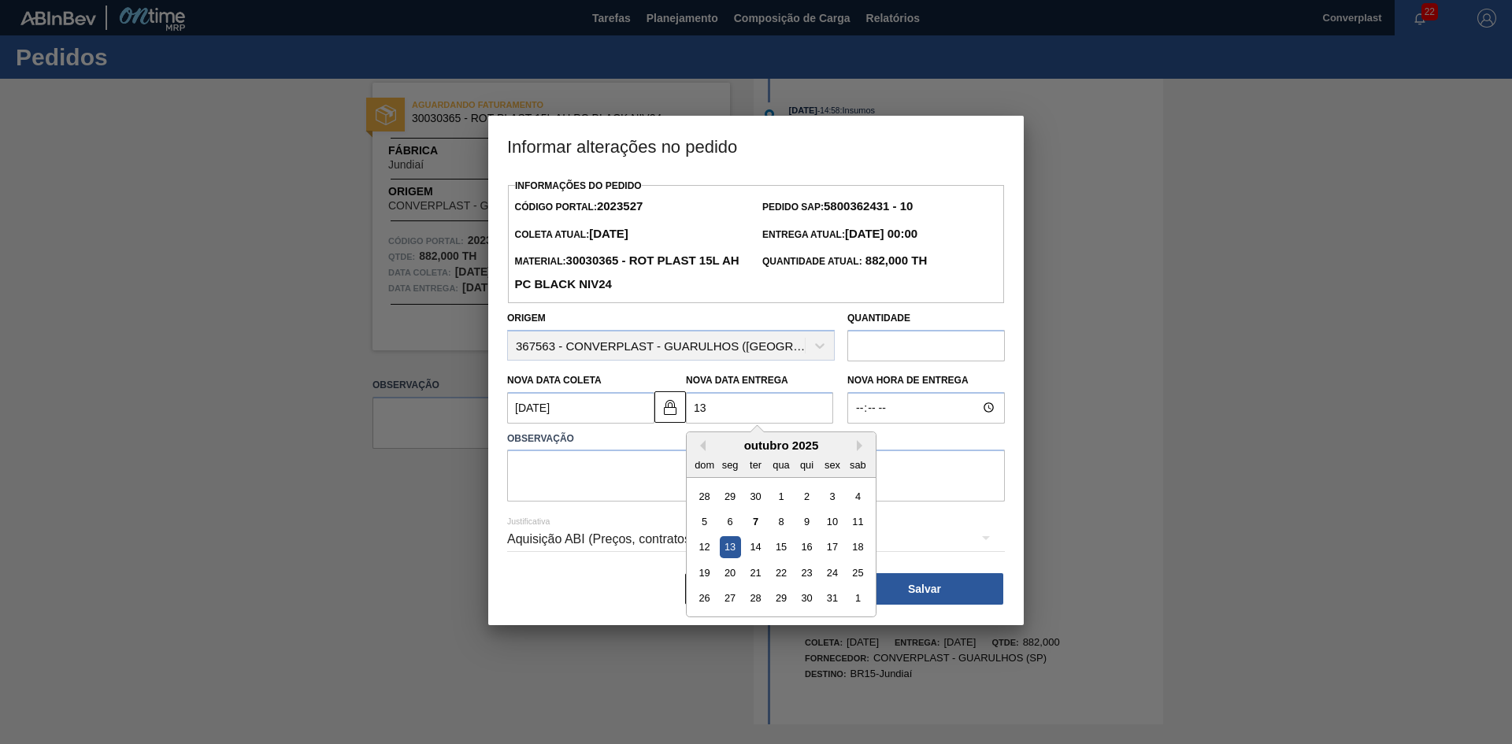
type Entrega2023527 "13/"
type Coleta2023527 "[DATE]"
type Entrega2023527 "13/1"
type Coleta2023527 "[DATE]"
type Entrega2023527 "[DATE]"
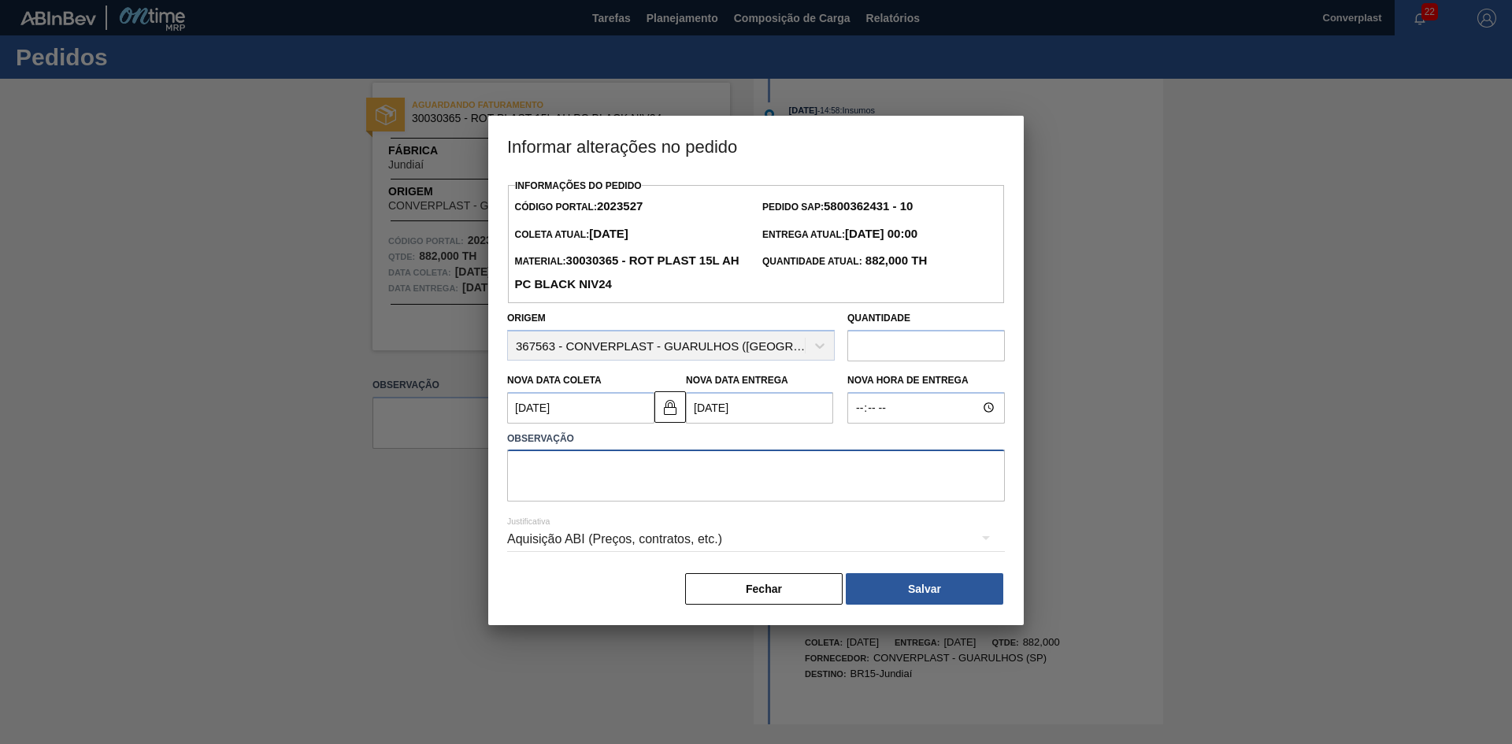
drag, startPoint x: 632, startPoint y: 465, endPoint x: 624, endPoint y: 472, distance: 10.6
click at [631, 465] on textarea at bounding box center [756, 476] width 498 height 52
type textarea "ajuste data"
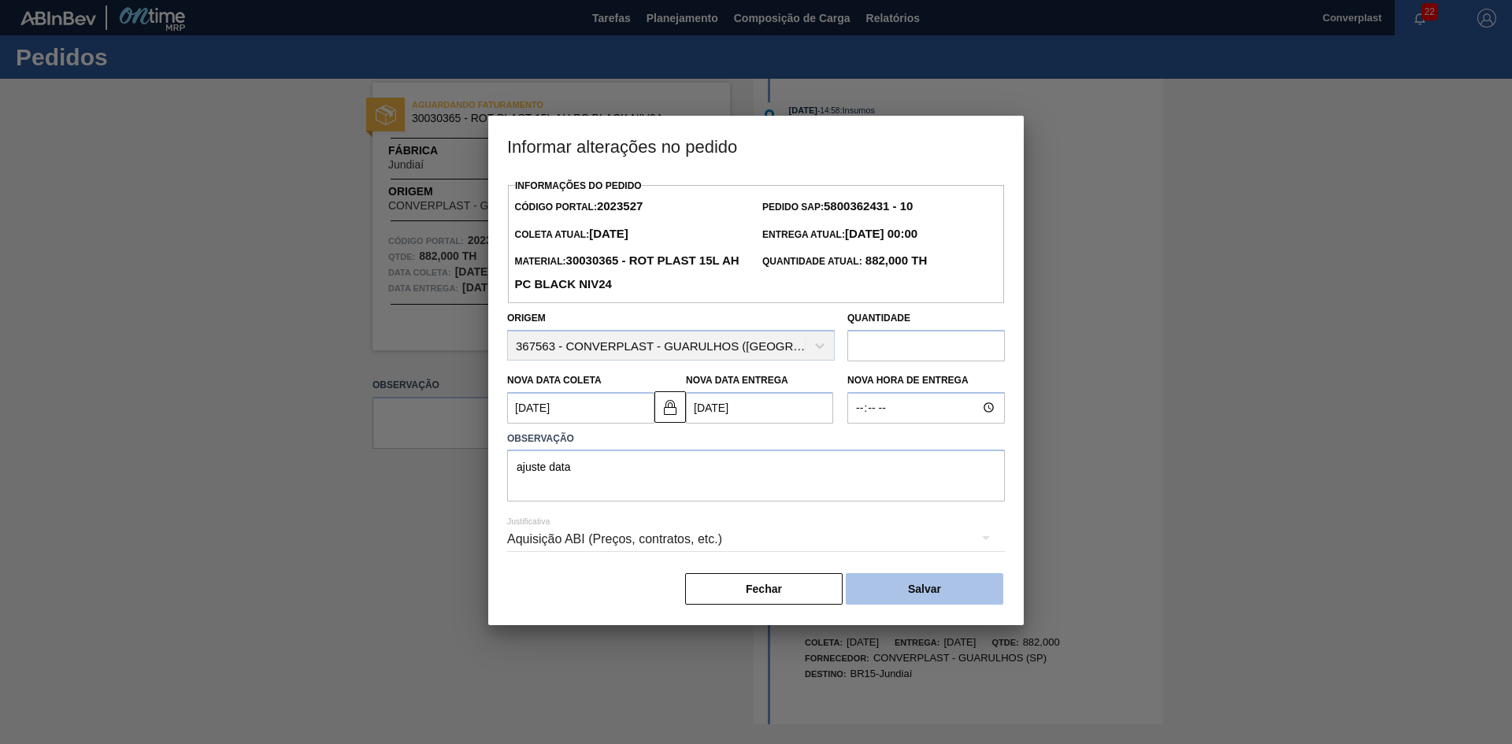
click at [982, 590] on button "Salvar" at bounding box center [924, 588] width 157 height 31
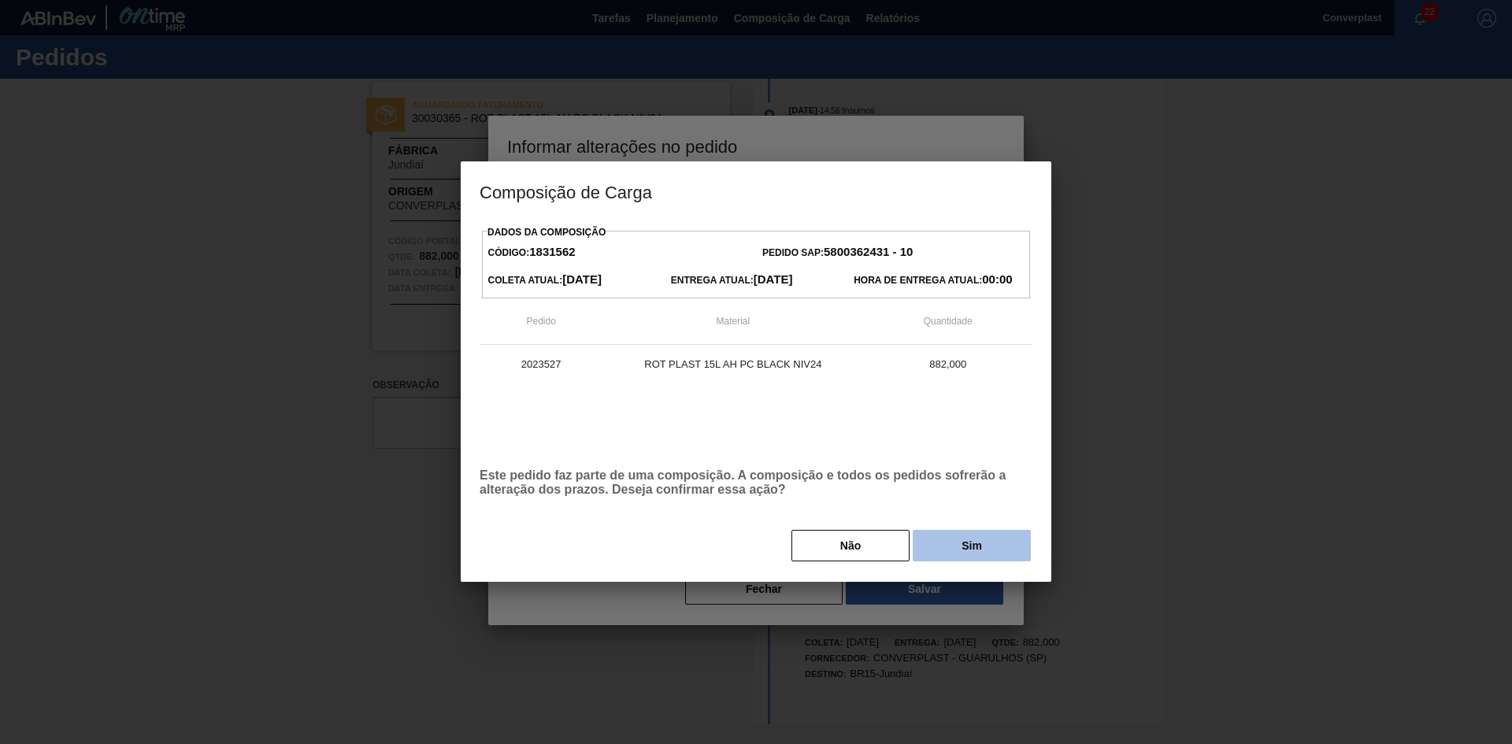
click at [976, 554] on button "Sim" at bounding box center [972, 545] width 118 height 31
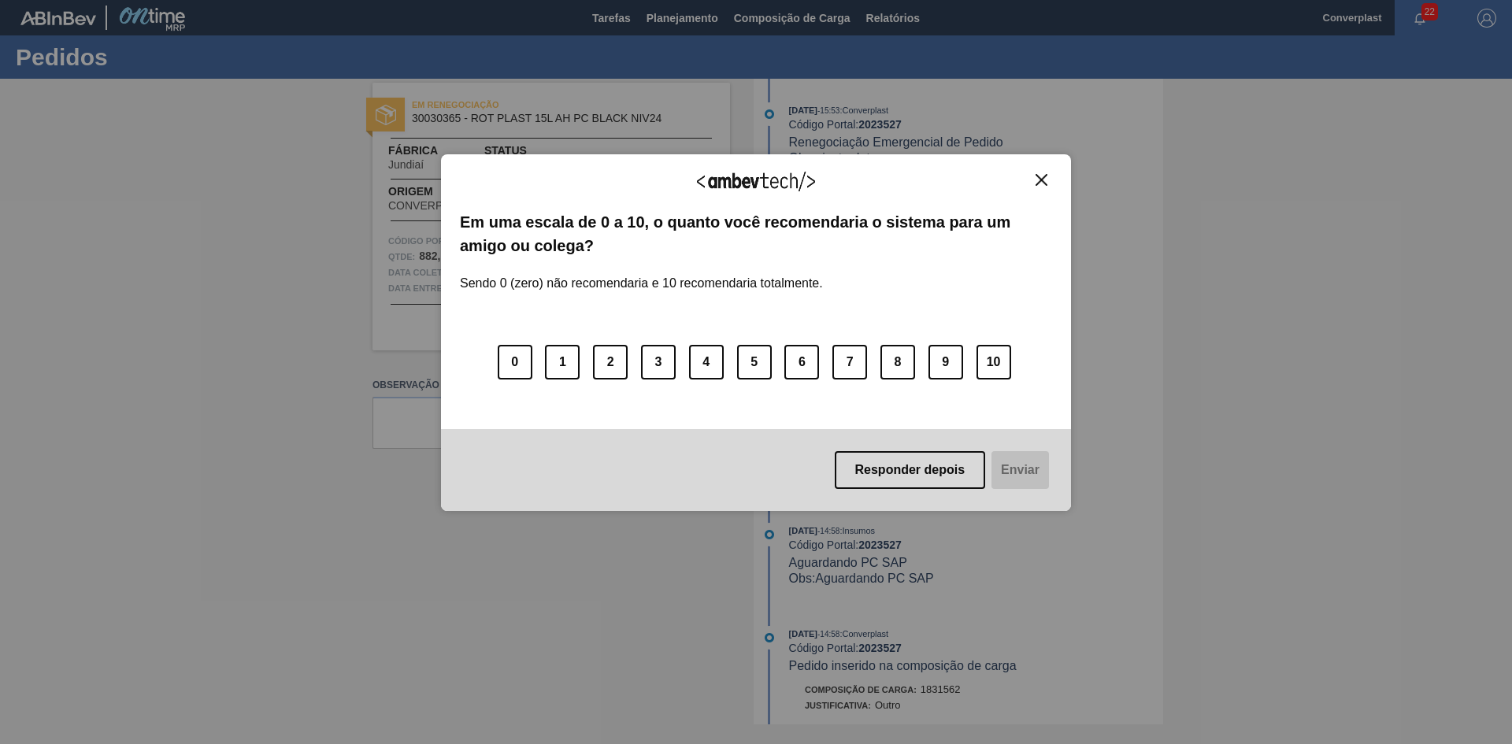
click at [1045, 183] on img "Close" at bounding box center [1041, 180] width 12 height 12
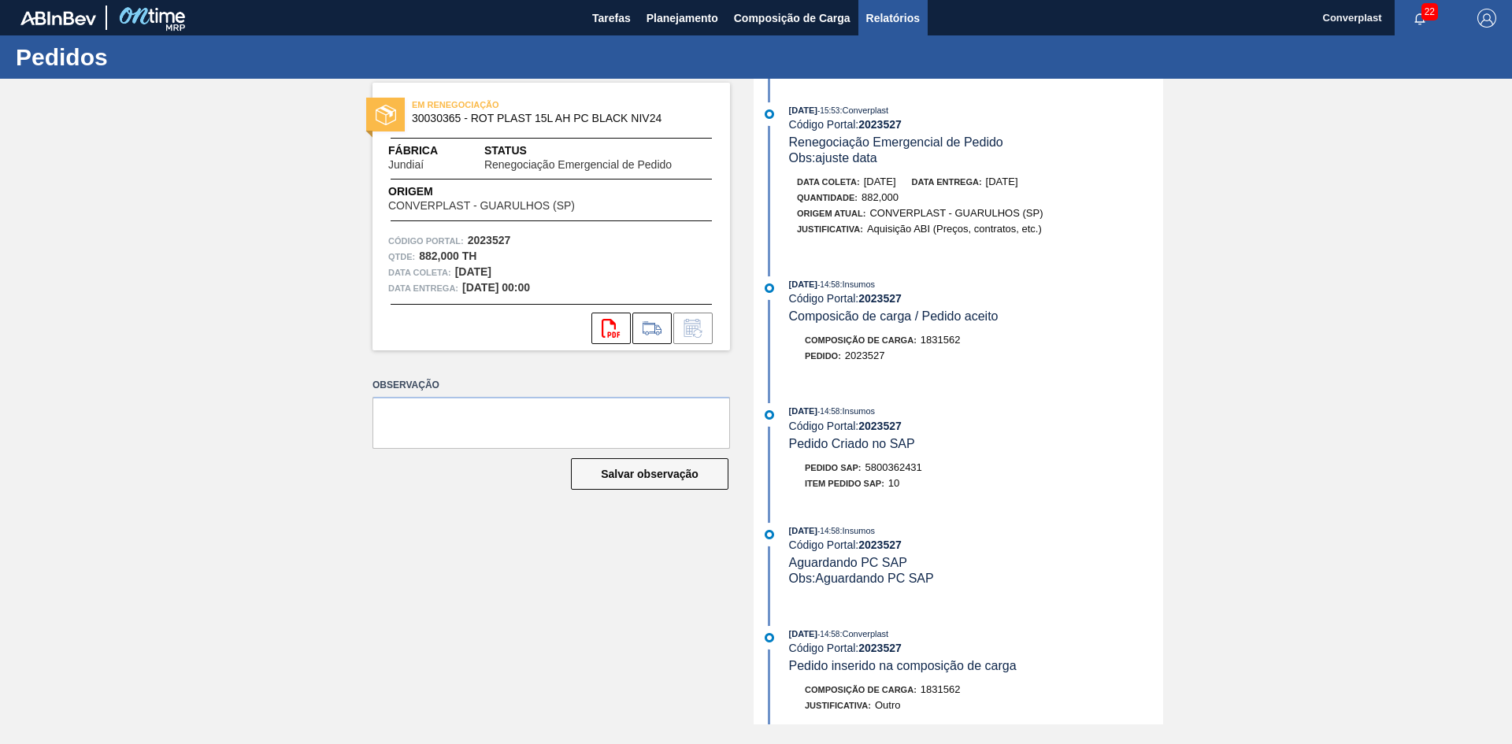
click at [906, 20] on span "Relatórios" at bounding box center [893, 18] width 54 height 19
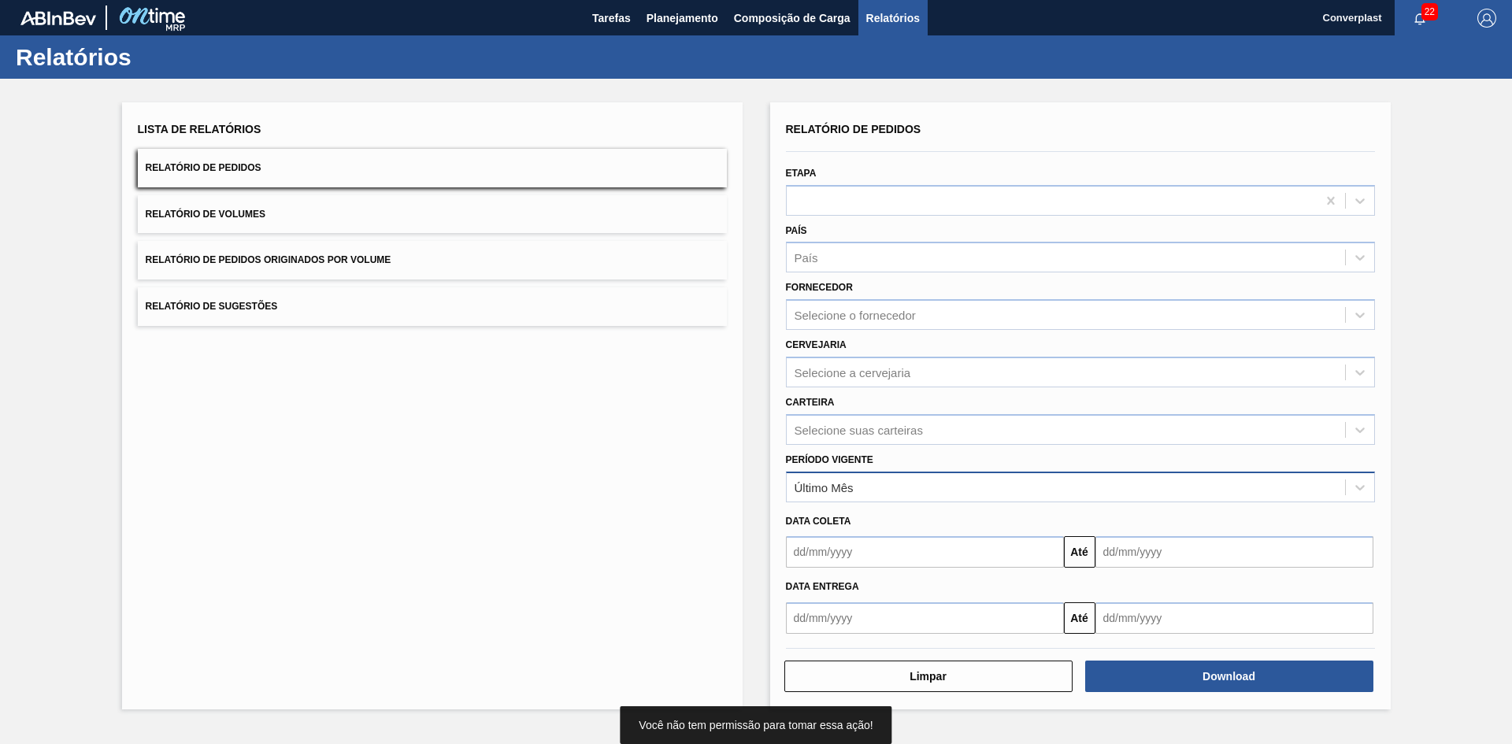
click at [859, 476] on div "Último Mês" at bounding box center [1066, 487] width 558 height 23
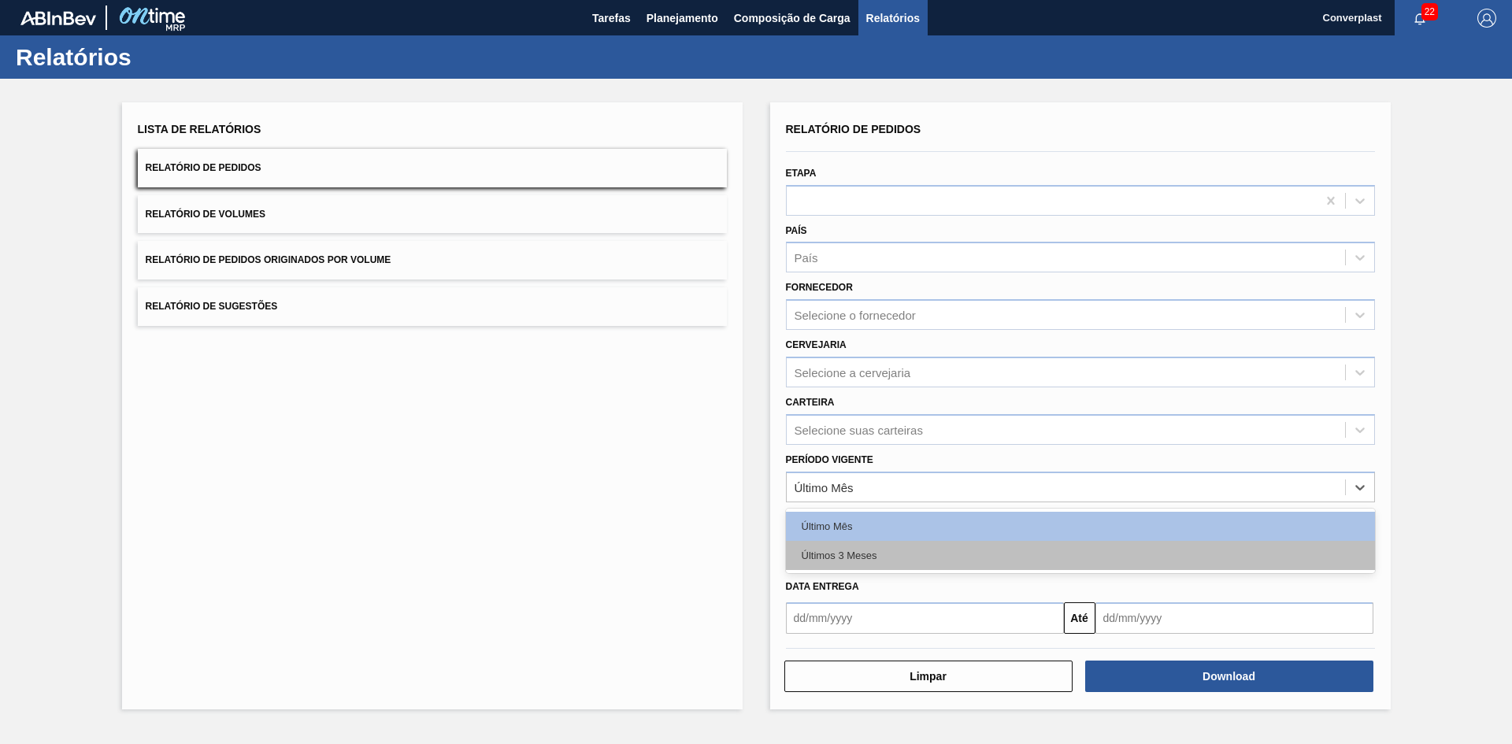
click at [842, 549] on div "Últimos 3 Meses" at bounding box center [1080, 555] width 589 height 29
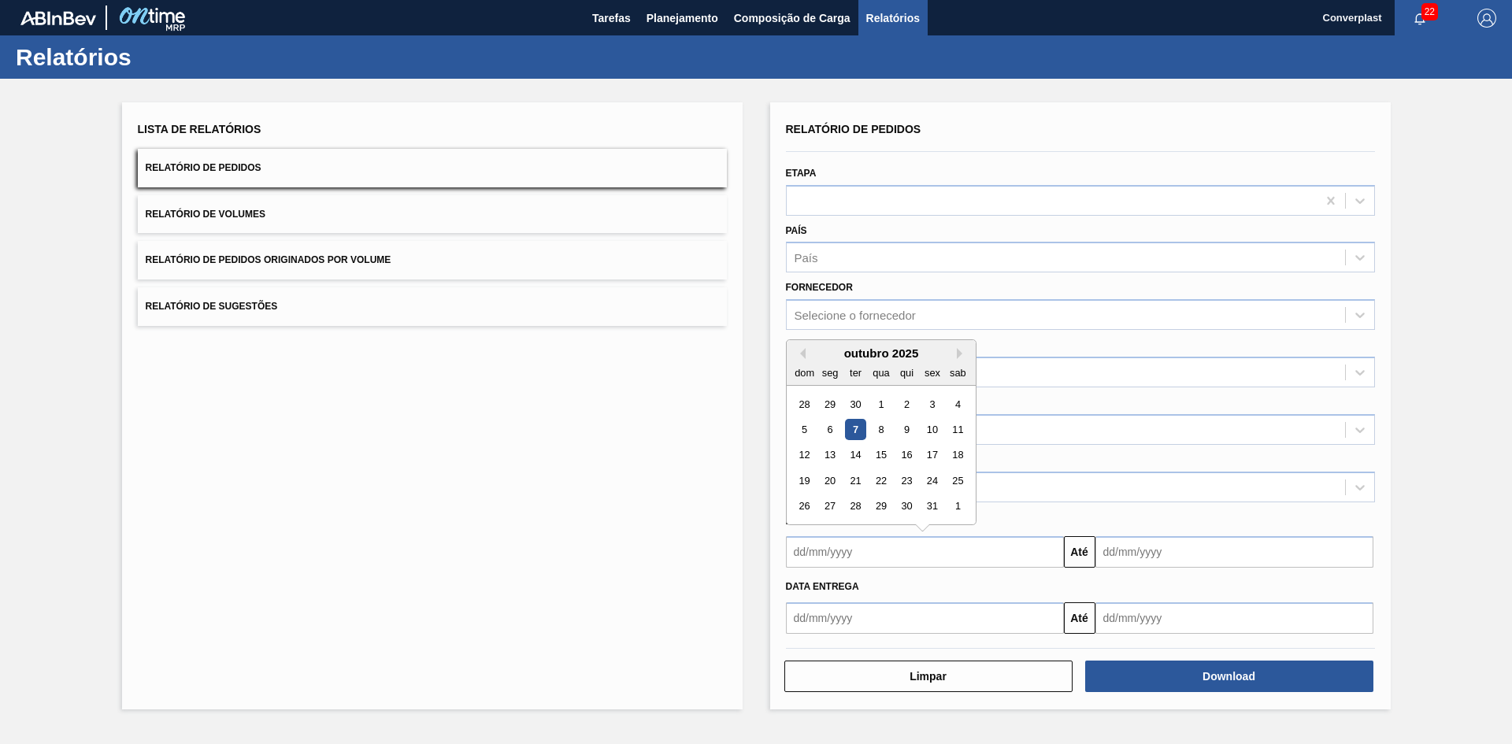
click at [871, 549] on input "text" at bounding box center [925, 551] width 278 height 31
click at [802, 355] on button "Previous Month" at bounding box center [799, 353] width 11 height 11
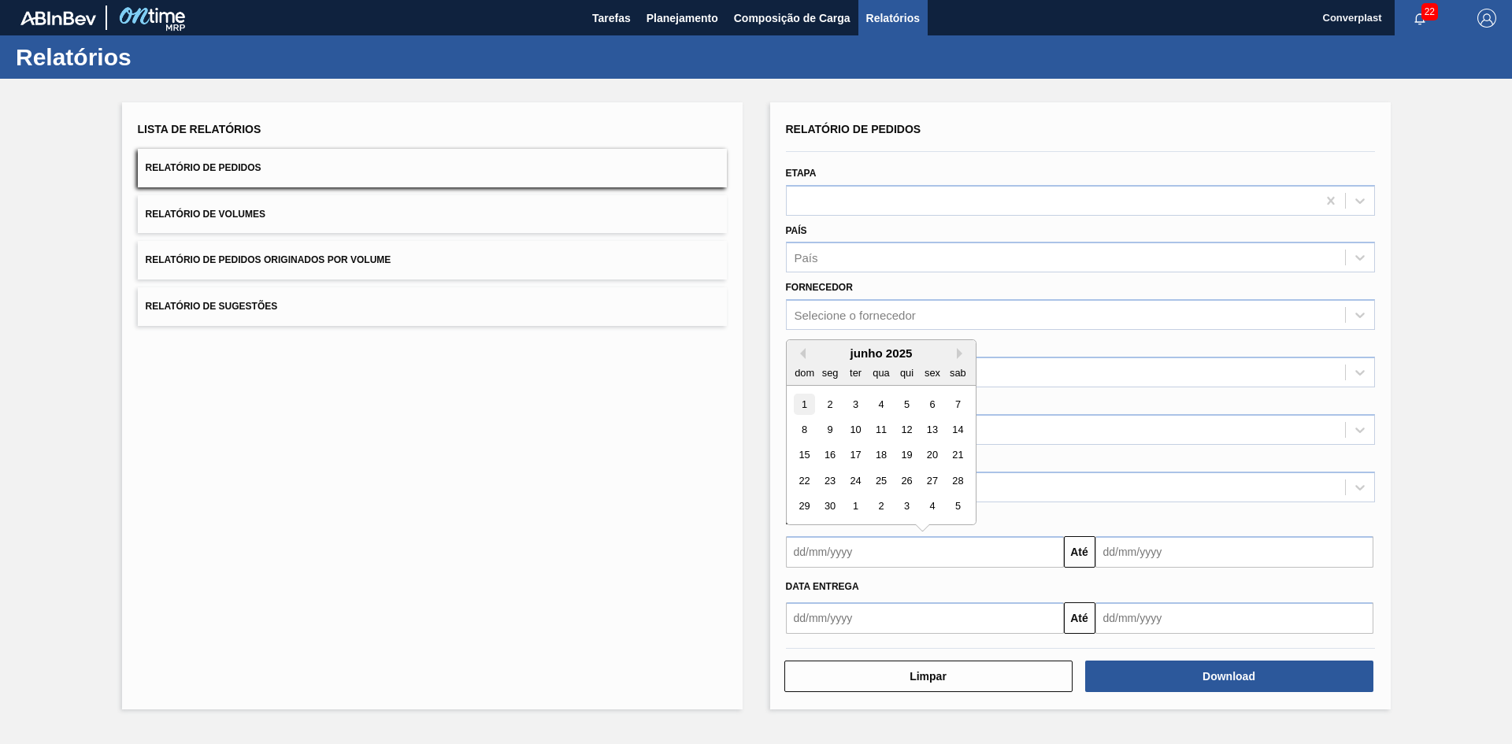
click at [811, 402] on div "1" at bounding box center [804, 404] width 21 height 21
type input "[DATE]"
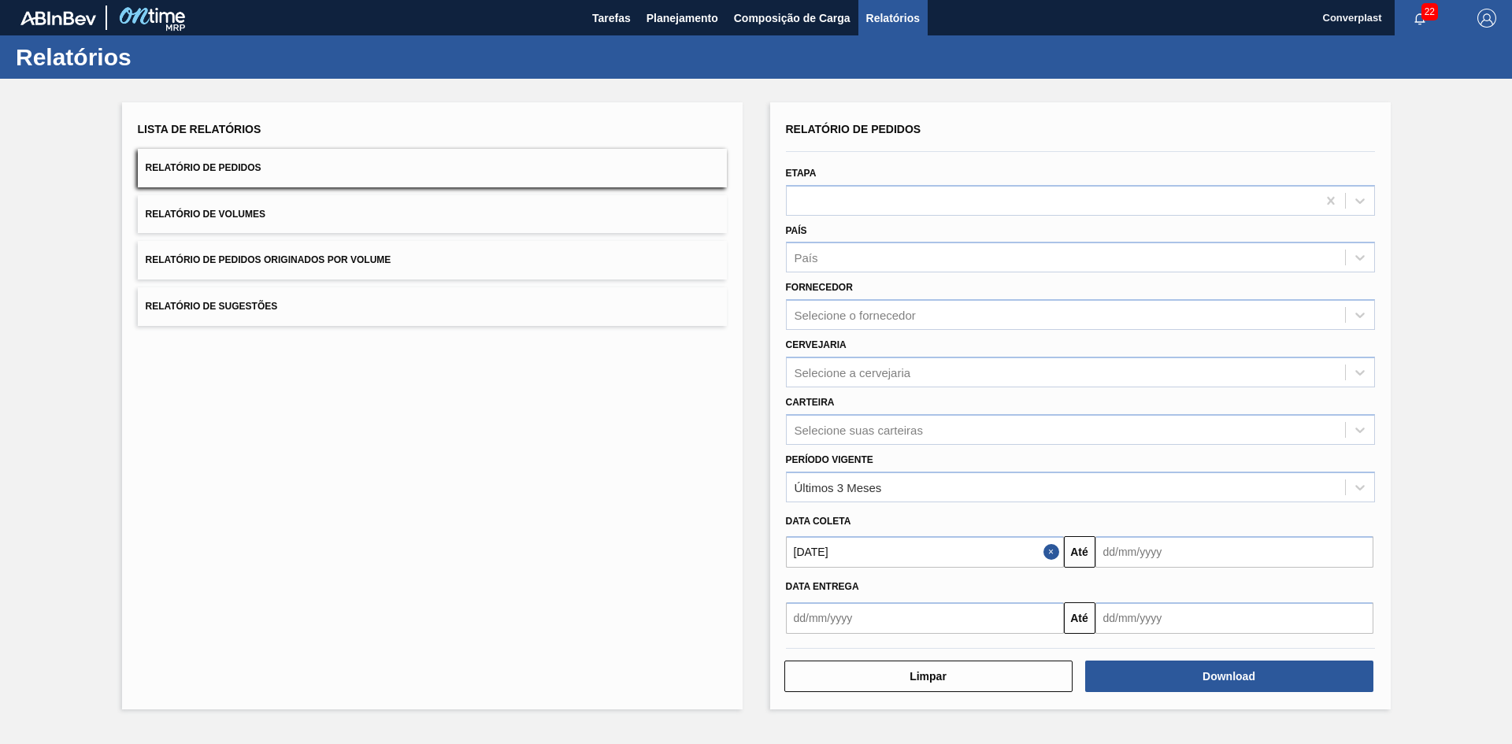
click at [1178, 556] on input "text" at bounding box center [1234, 551] width 278 height 31
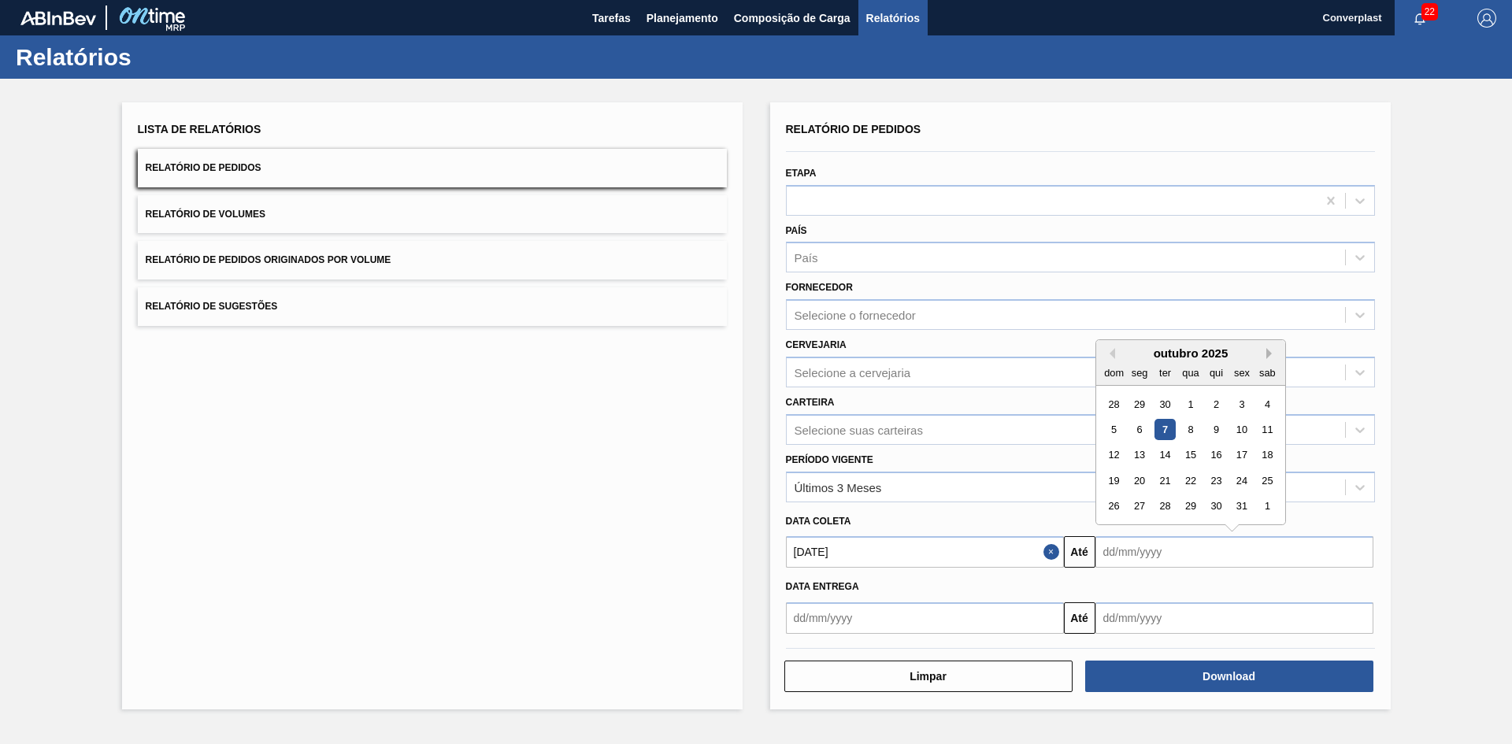
click at [1274, 353] on button "Next Month" at bounding box center [1271, 353] width 11 height 11
click at [1272, 354] on button "Next Month" at bounding box center [1271, 353] width 11 height 11
click at [1268, 354] on button "Next Month" at bounding box center [1271, 353] width 11 height 11
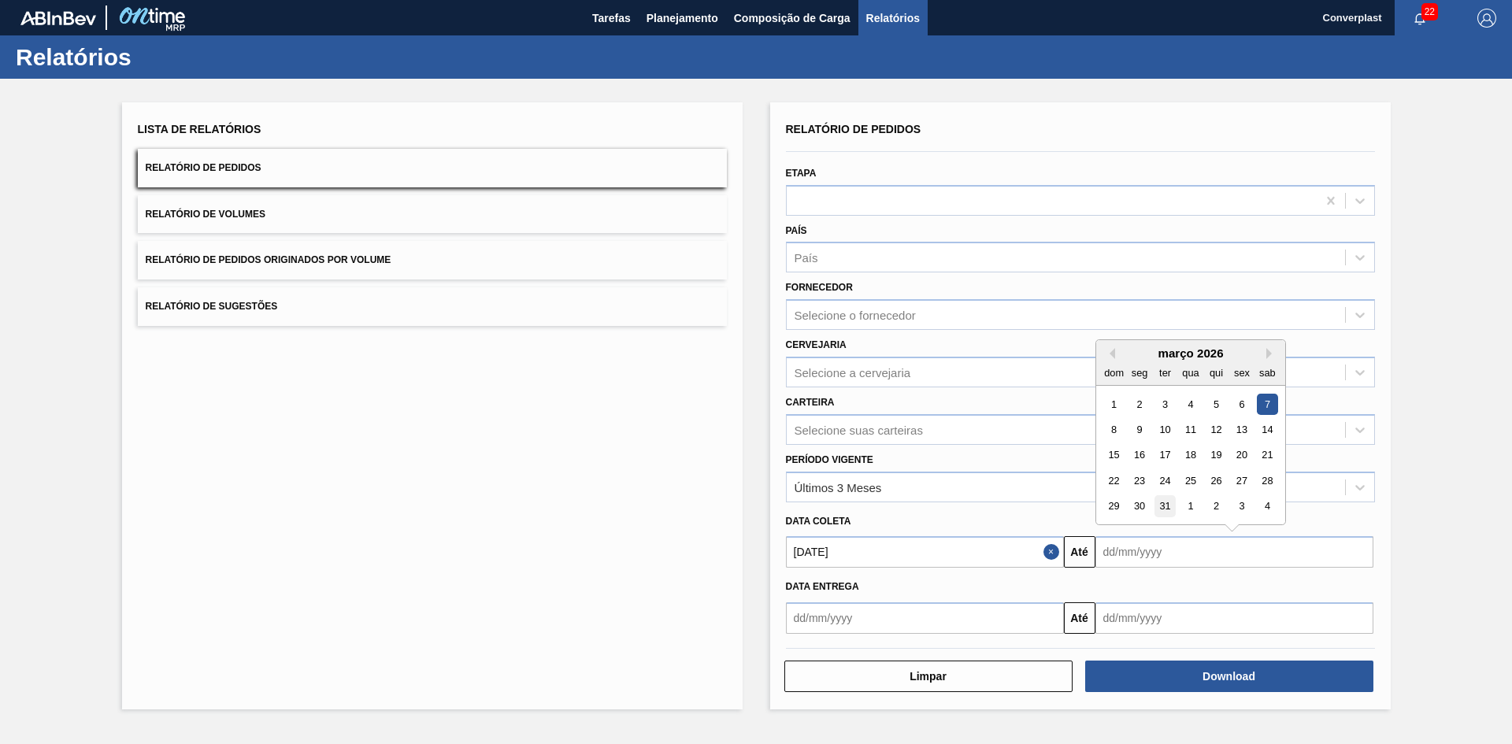
click at [1164, 505] on div "31" at bounding box center [1163, 506] width 21 height 21
type input "[DATE]"
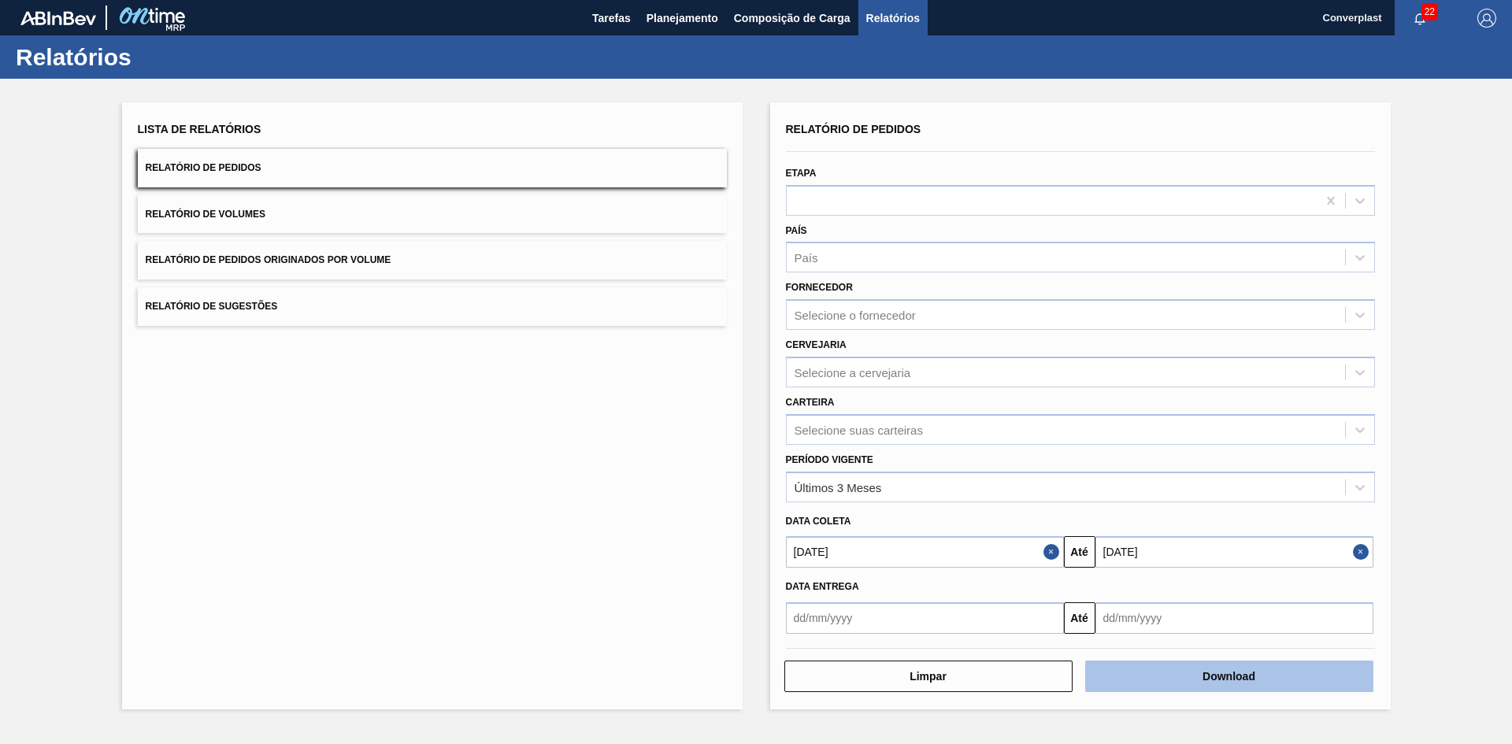
click at [1218, 680] on button "Download" at bounding box center [1229, 676] width 288 height 31
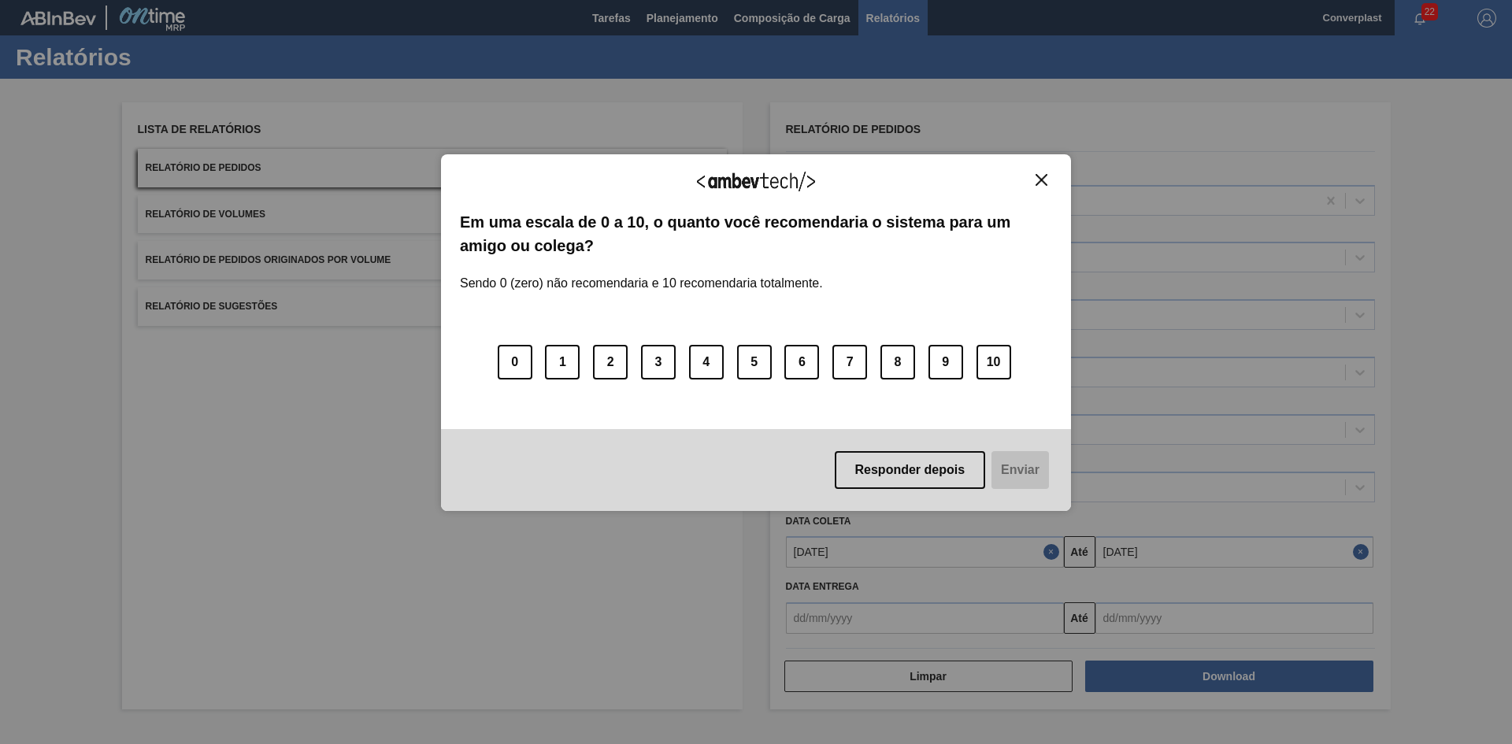
click at [1039, 178] on img "Close" at bounding box center [1041, 180] width 12 height 12
